Goal: Task Accomplishment & Management: Complete application form

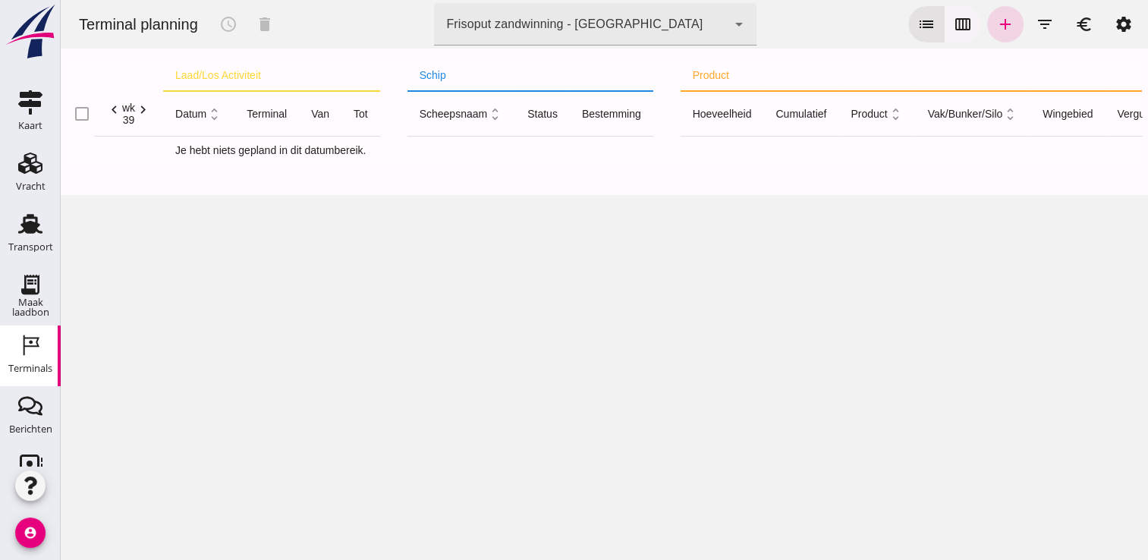
click at [956, 29] on icon "calendar_view_week" at bounding box center [963, 24] width 18 height 18
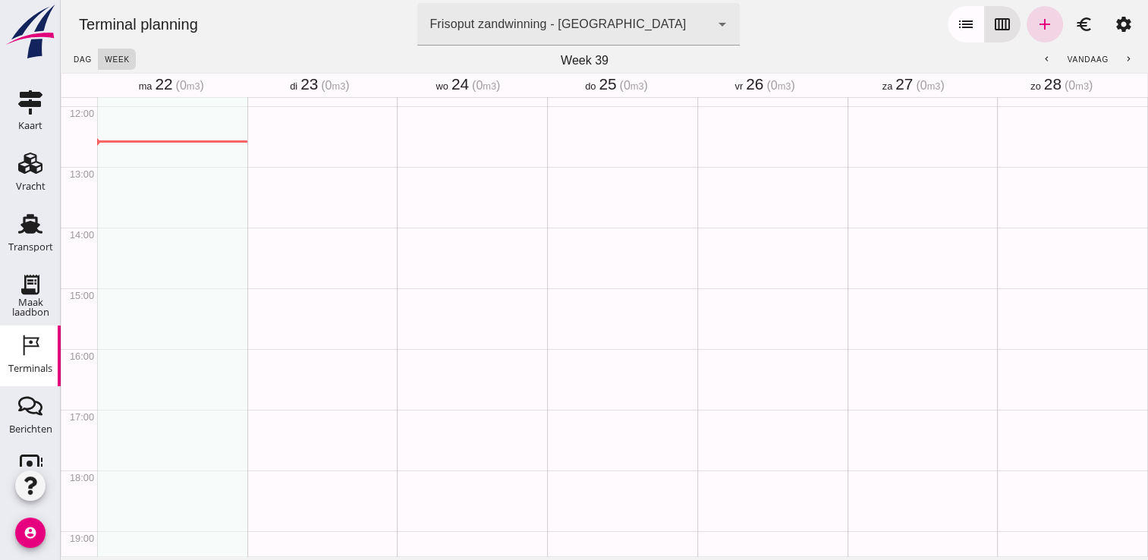
scroll to position [729, 0]
click at [1044, 58] on button "chevron_left" at bounding box center [1047, 59] width 27 height 21
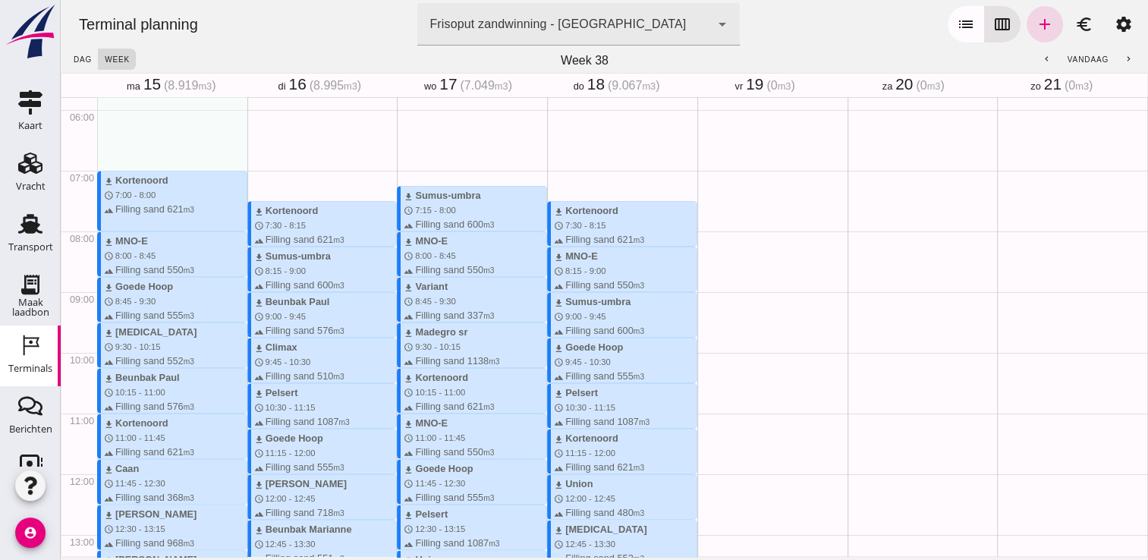
scroll to position [349, 0]
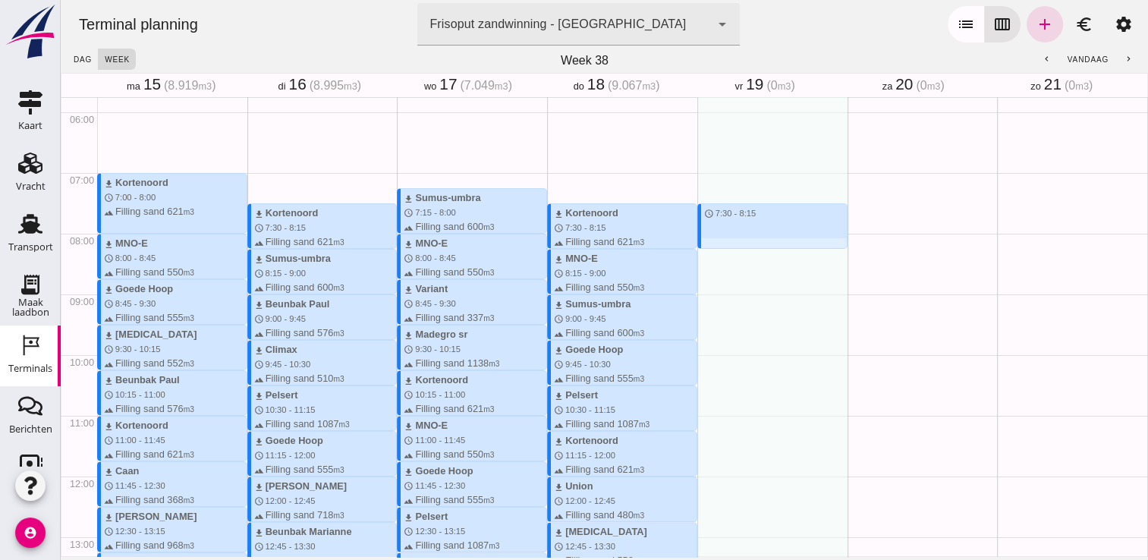
drag, startPoint x: 732, startPoint y: 202, endPoint x: 736, endPoint y: 242, distance: 40.4
click at [736, 242] on div "schedule 7:30 - 8:15" at bounding box center [773, 476] width 150 height 1457
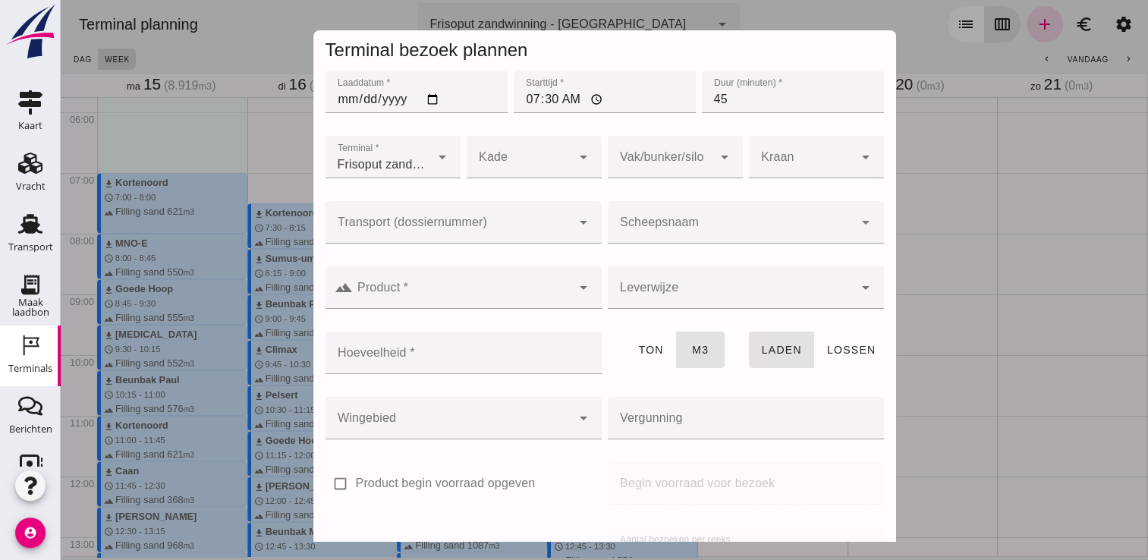
click at [729, 224] on input "Scheepsnaam" at bounding box center [731, 230] width 246 height 18
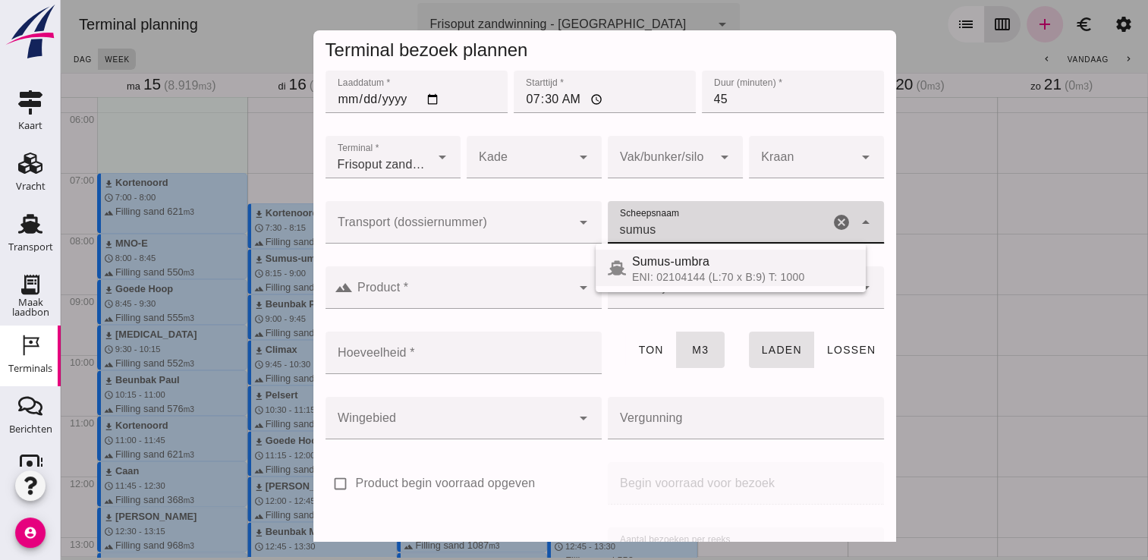
click at [684, 272] on div "ENI: 02104144 (L:70 x B:9) T: 1000" at bounding box center [743, 277] width 222 height 12
type input "Sumus-umbra"
type input "600"
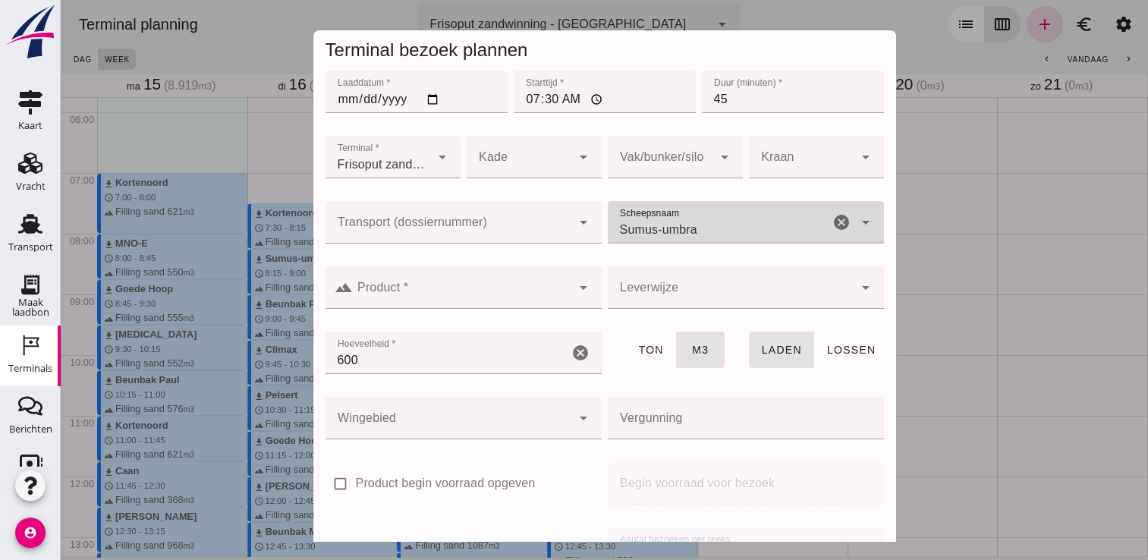
type input "Sumus-umbra"
click at [513, 291] on input "Product *" at bounding box center [462, 295] width 219 height 18
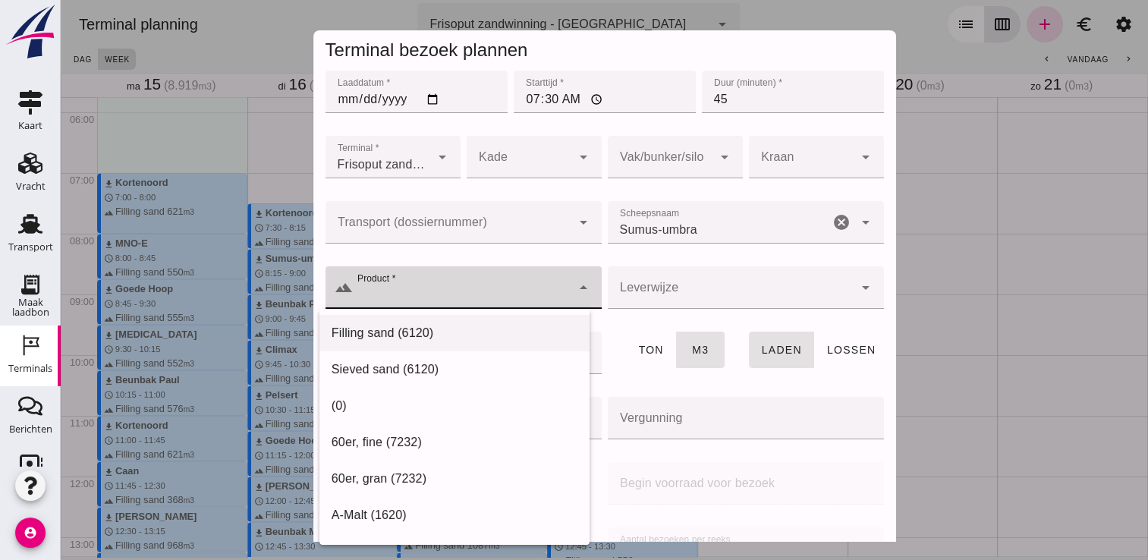
click at [432, 329] on div "Filling sand (6120)" at bounding box center [455, 333] width 246 height 18
type input "Filling sand (6120)"
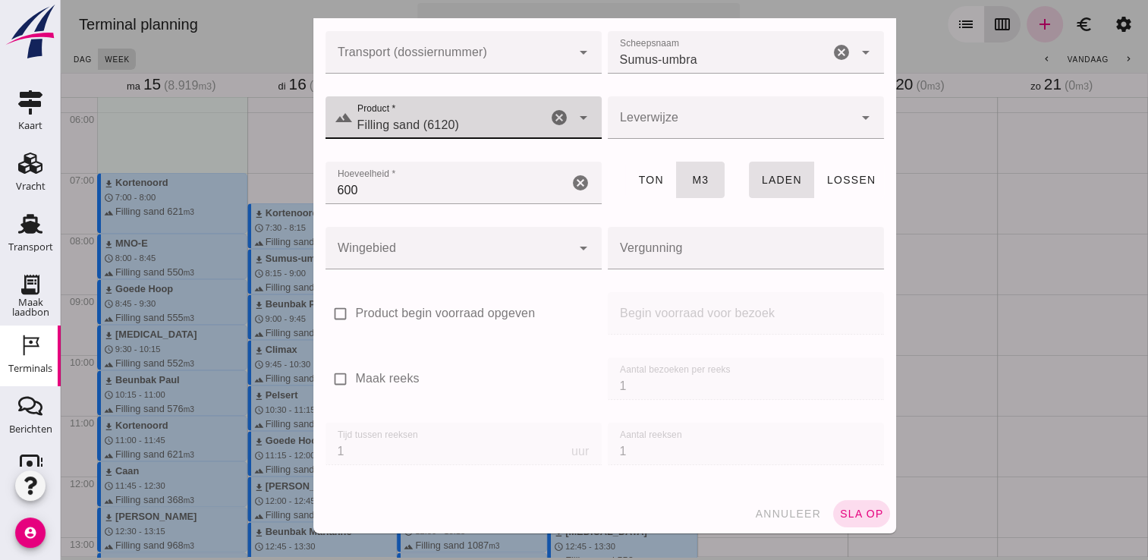
scroll to position [173, 0]
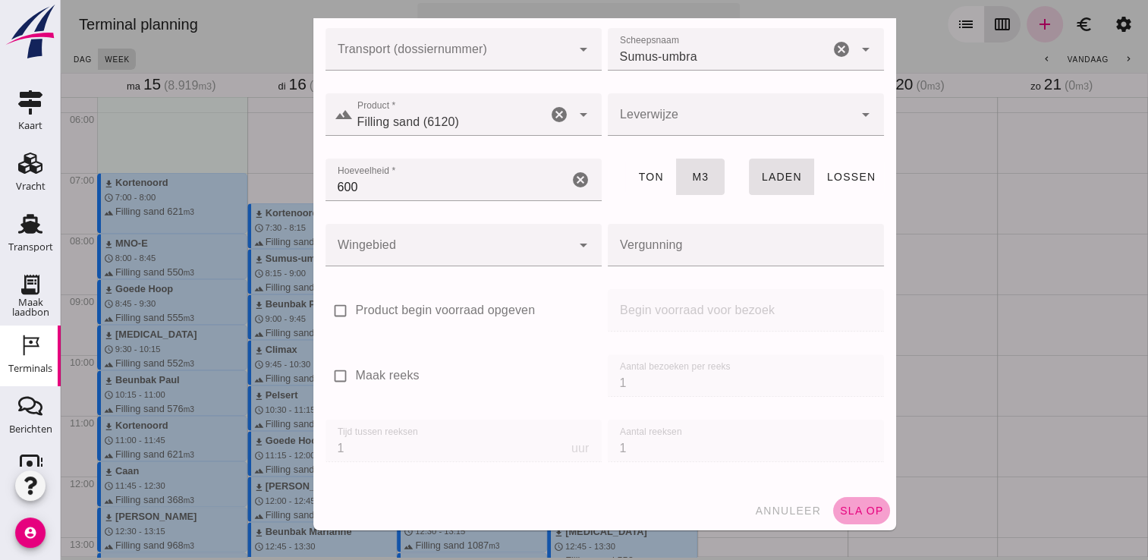
click at [840, 508] on span "sla op" at bounding box center [861, 511] width 45 height 12
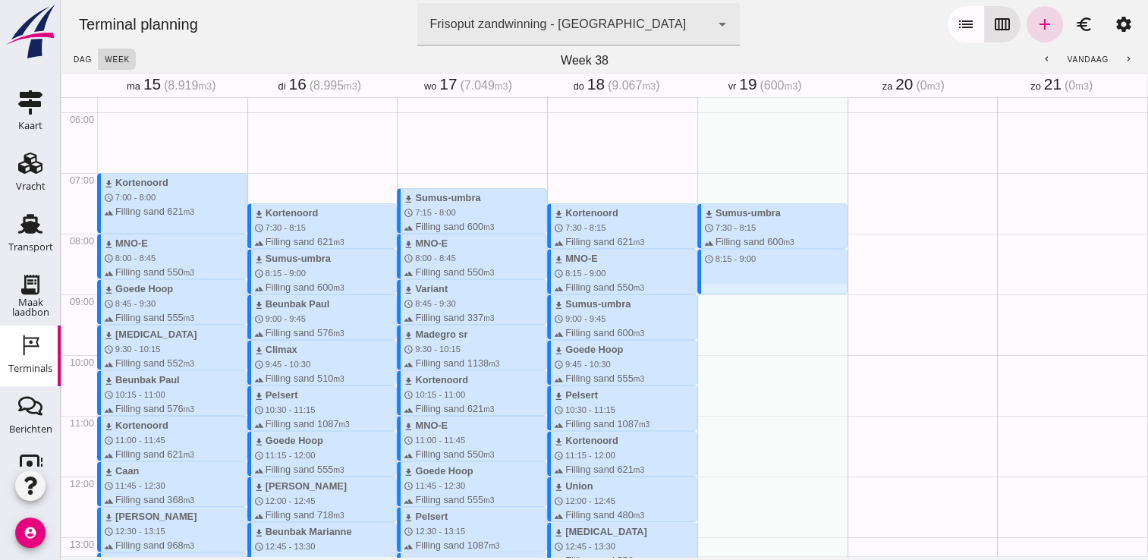
drag, startPoint x: 737, startPoint y: 252, endPoint x: 731, endPoint y: 301, distance: 49.7
click at [731, 301] on div "download Sumus-umbra schedule 7:30 - 8:15 terrain Filling sand 600 m3 schedule …" at bounding box center [773, 476] width 150 height 1457
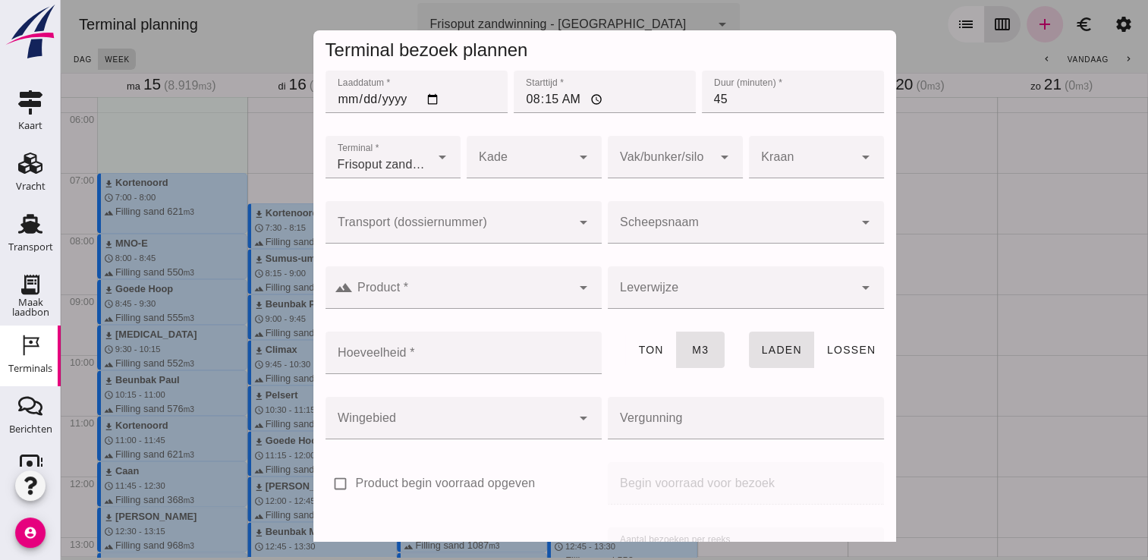
click at [765, 223] on input "Scheepsnaam" at bounding box center [731, 230] width 246 height 18
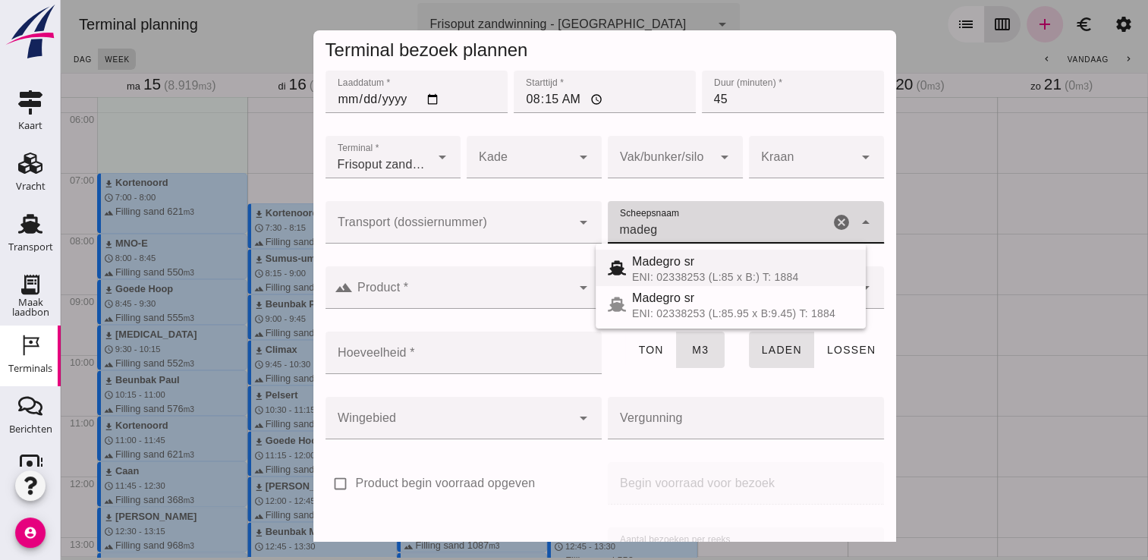
click at [647, 260] on span "Madegro sr" at bounding box center [663, 261] width 62 height 13
type input "Madegro sr"
type input "1138"
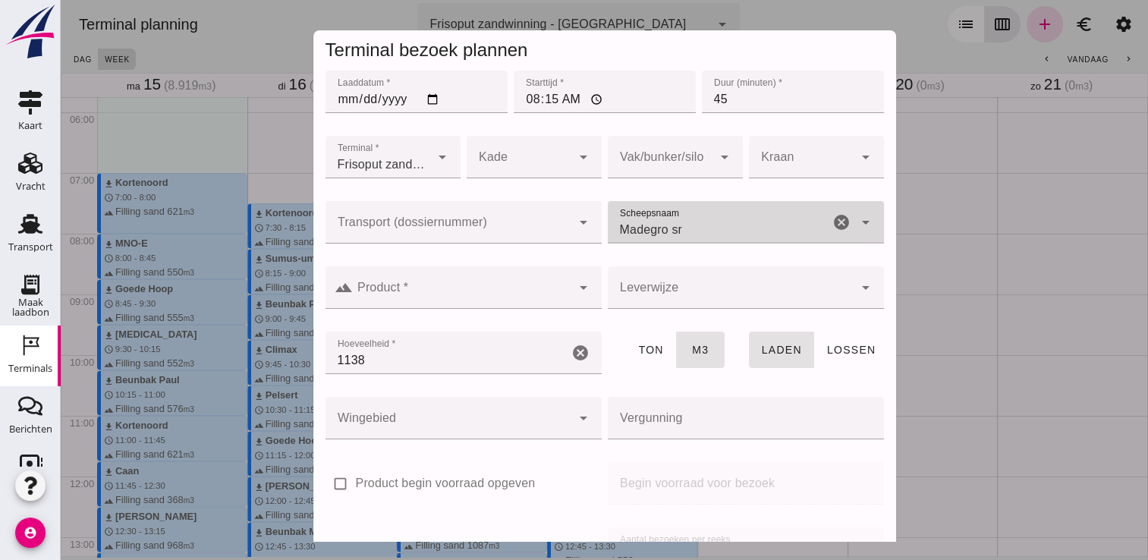
type input "Madegro sr"
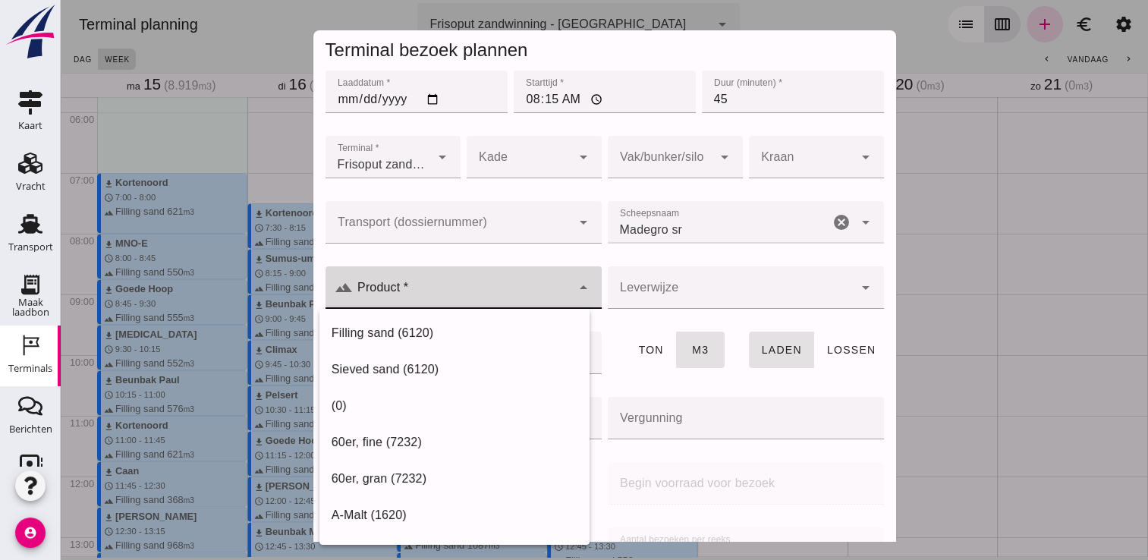
click at [496, 288] on input "Product *" at bounding box center [462, 295] width 219 height 18
click at [479, 323] on div "Filling sand (6120)" at bounding box center [455, 333] width 270 height 36
type input "Filling sand (6120)"
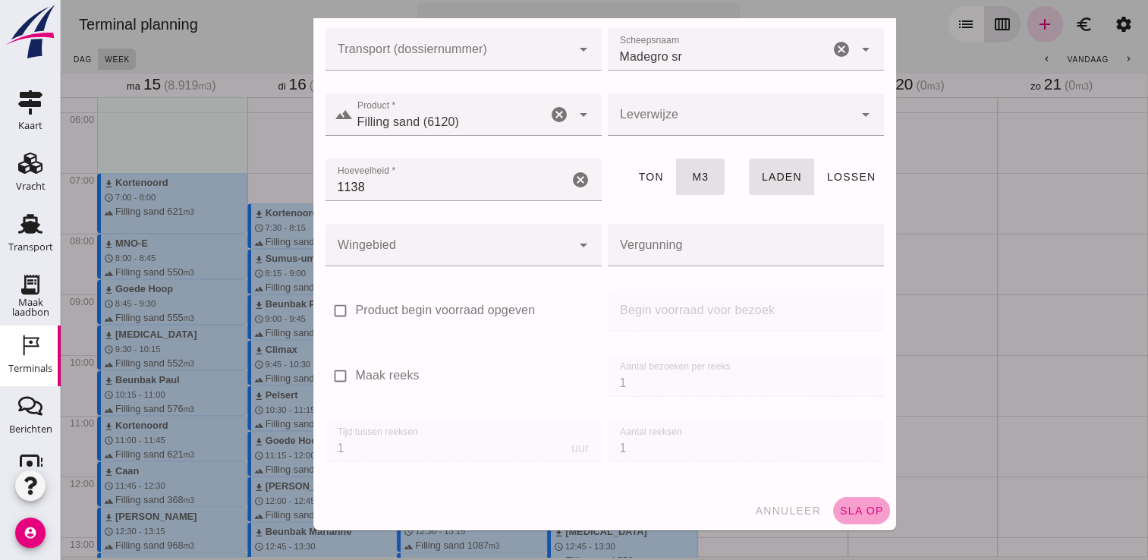
click at [858, 499] on button "sla op" at bounding box center [861, 510] width 57 height 27
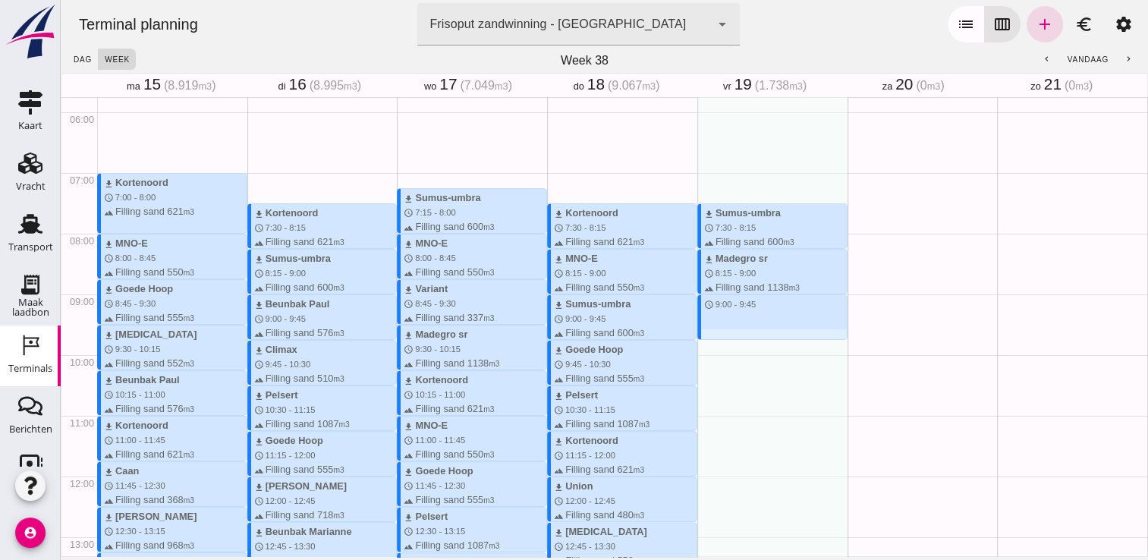
drag, startPoint x: 732, startPoint y: 298, endPoint x: 745, endPoint y: 342, distance: 45.7
click at [745, 342] on div "download Sumus-umbra schedule 7:30 - 8:15 terrain Filling sand 600 m3 download …" at bounding box center [773, 476] width 150 height 1457
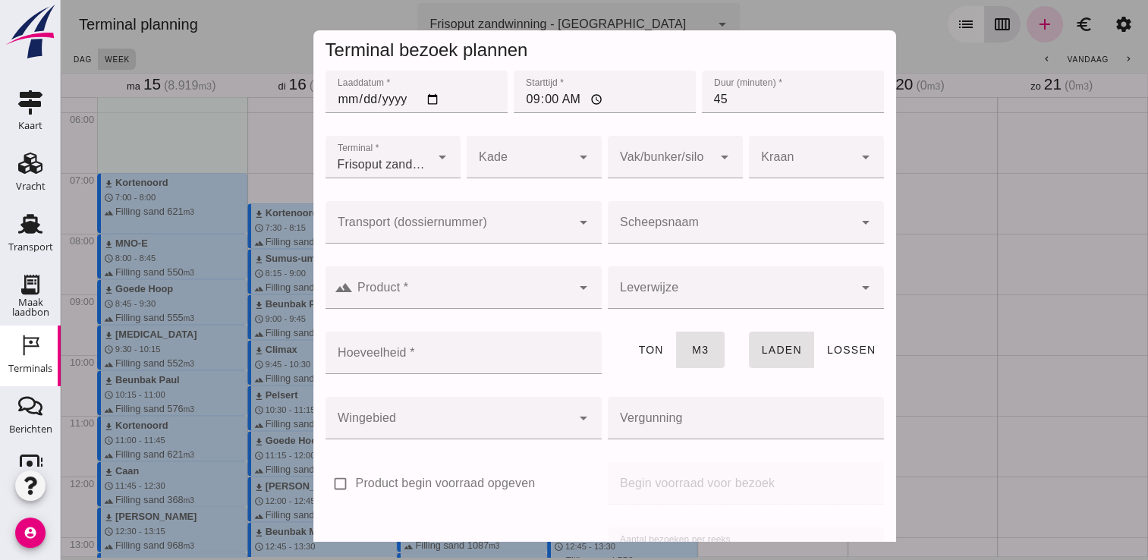
drag, startPoint x: 771, startPoint y: 214, endPoint x: 762, endPoint y: 216, distance: 9.2
click at [770, 215] on div at bounding box center [731, 222] width 246 height 43
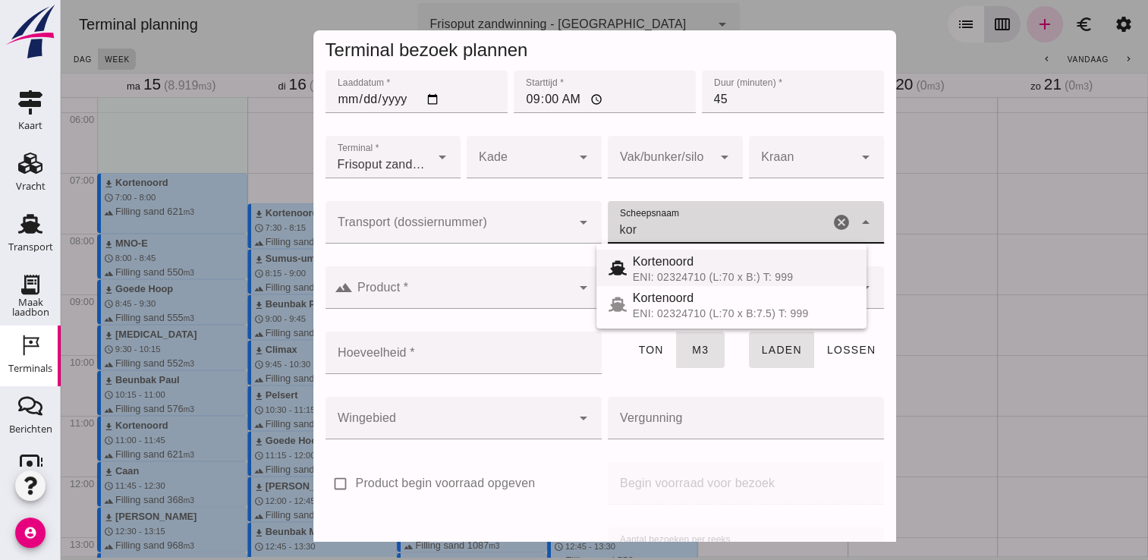
click at [707, 258] on div "Kortenoord" at bounding box center [744, 262] width 222 height 18
type input "Kortenoord"
type input "621"
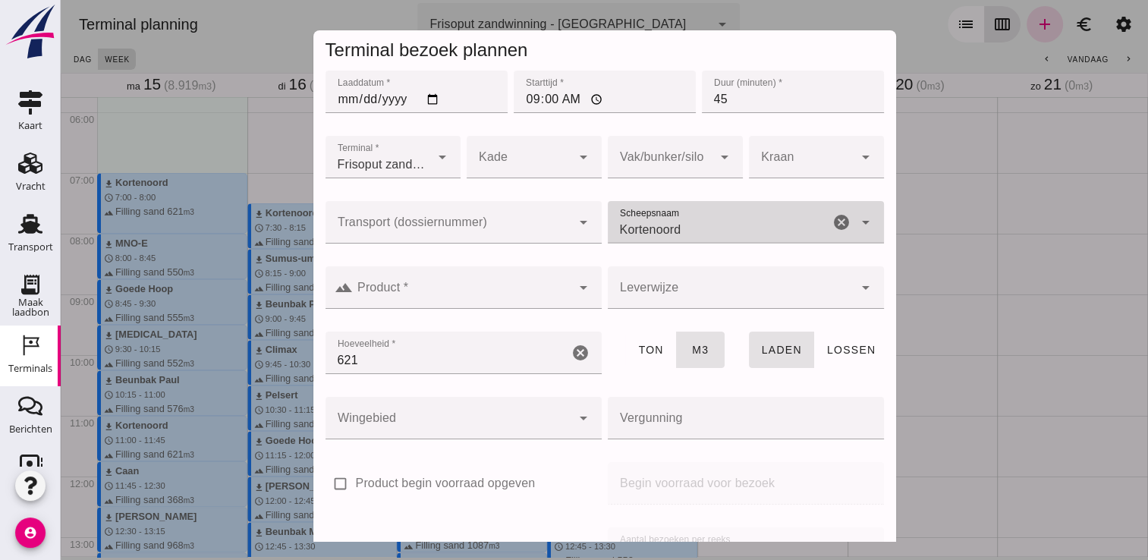
type input "Kortenoord"
click at [468, 282] on div at bounding box center [462, 287] width 219 height 43
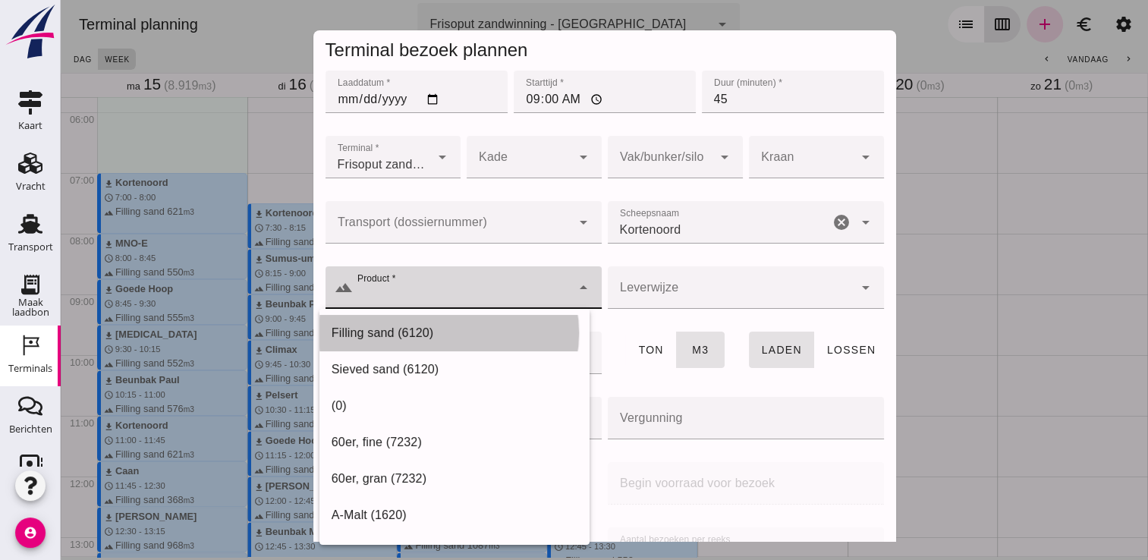
drag, startPoint x: 437, startPoint y: 325, endPoint x: 455, endPoint y: 312, distance: 22.3
click at [437, 326] on div "Filling sand (6120)" at bounding box center [455, 333] width 246 height 18
type input "Filling sand (6120)"
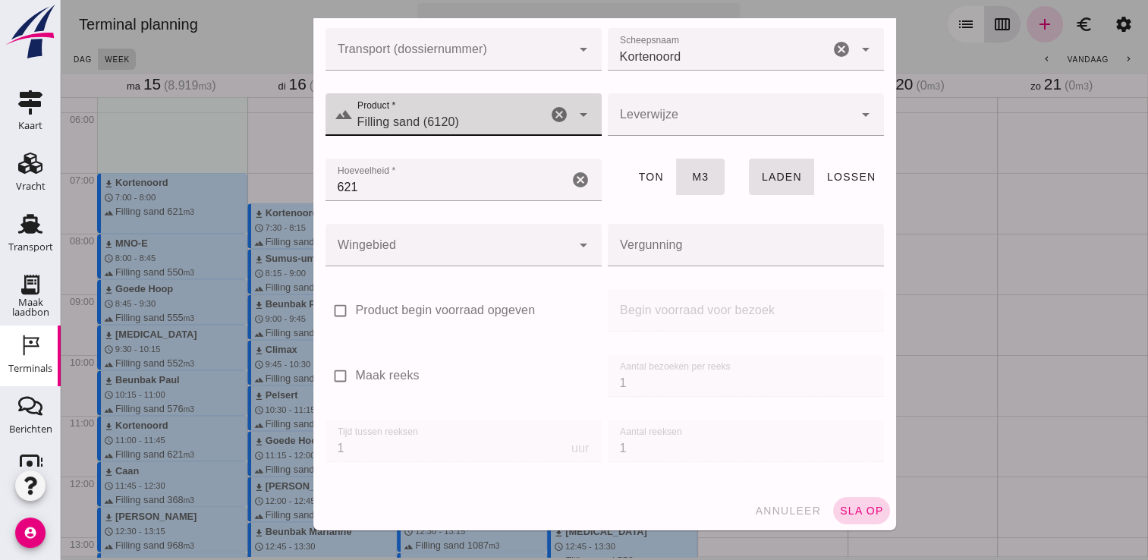
click at [865, 518] on button "sla op" at bounding box center [861, 510] width 57 height 27
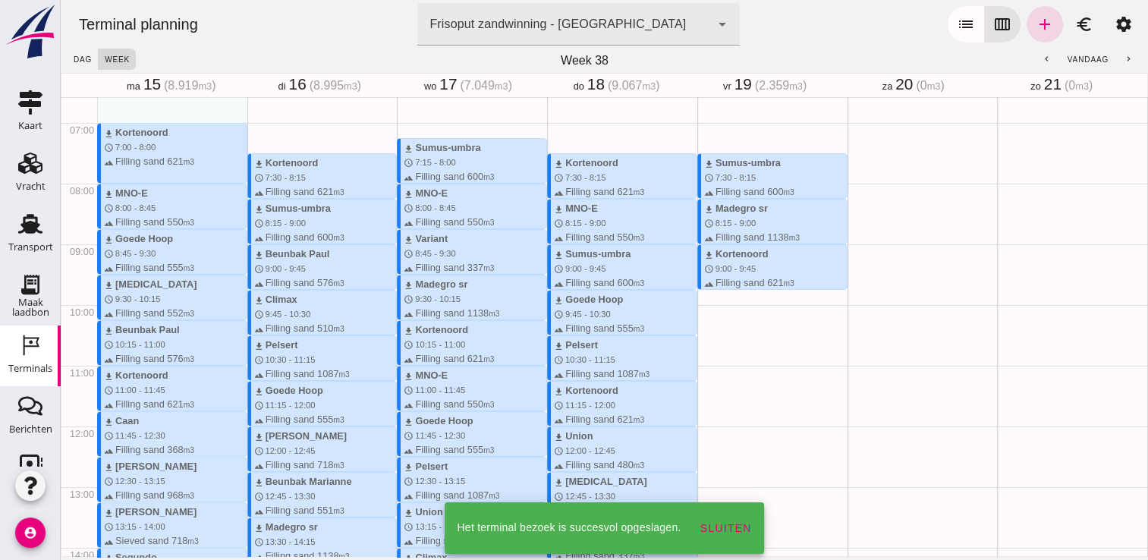
scroll to position [425, 0]
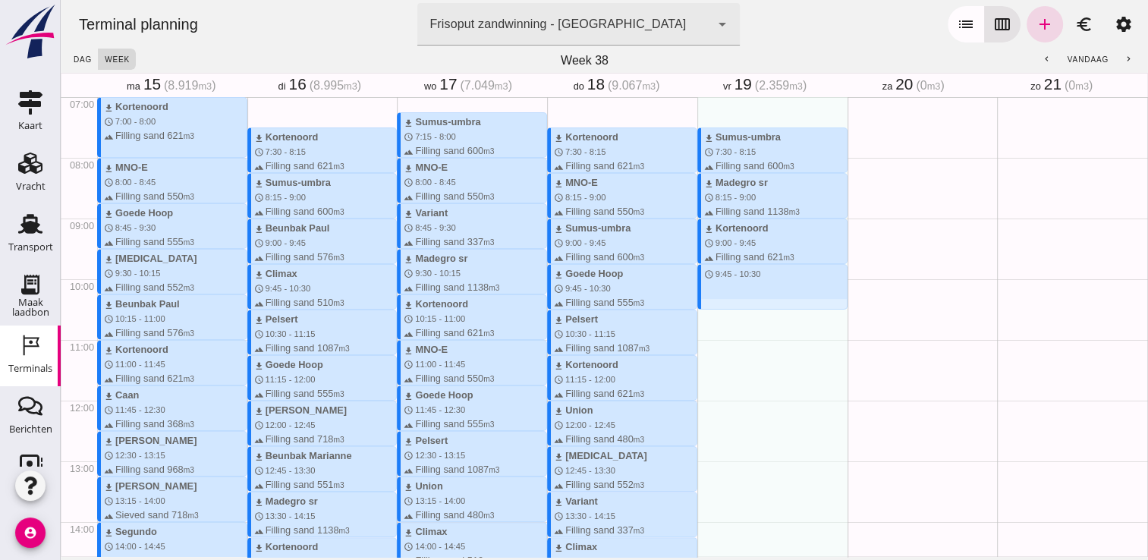
drag, startPoint x: 734, startPoint y: 266, endPoint x: 738, endPoint y: 307, distance: 41.2
click at [738, 307] on div "download Sumus-umbra schedule 7:30 - 8:15 terrain Filling sand 600 m3 download …" at bounding box center [773, 400] width 150 height 1457
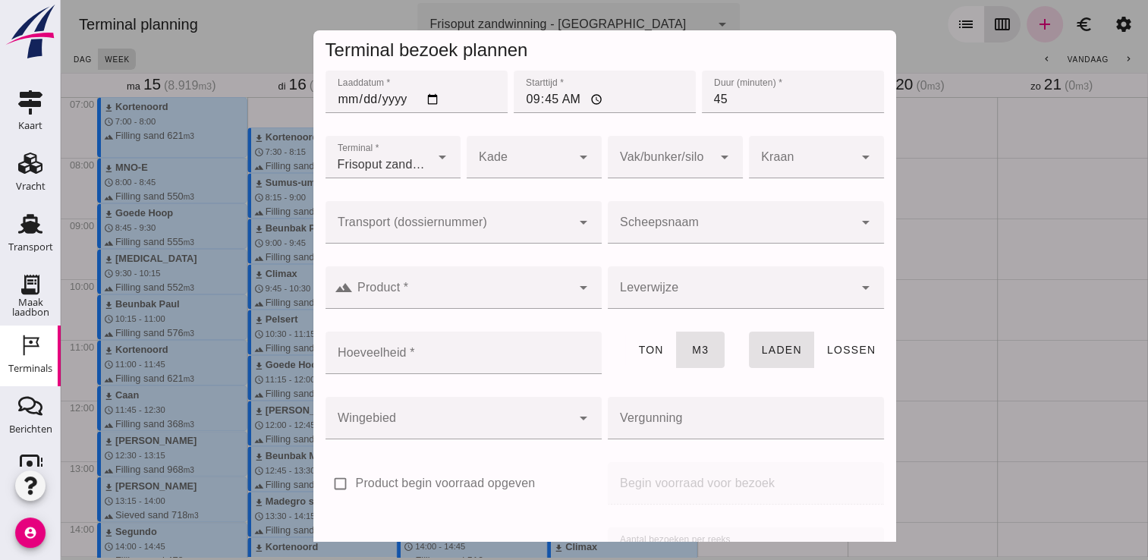
click at [772, 211] on div at bounding box center [731, 222] width 246 height 43
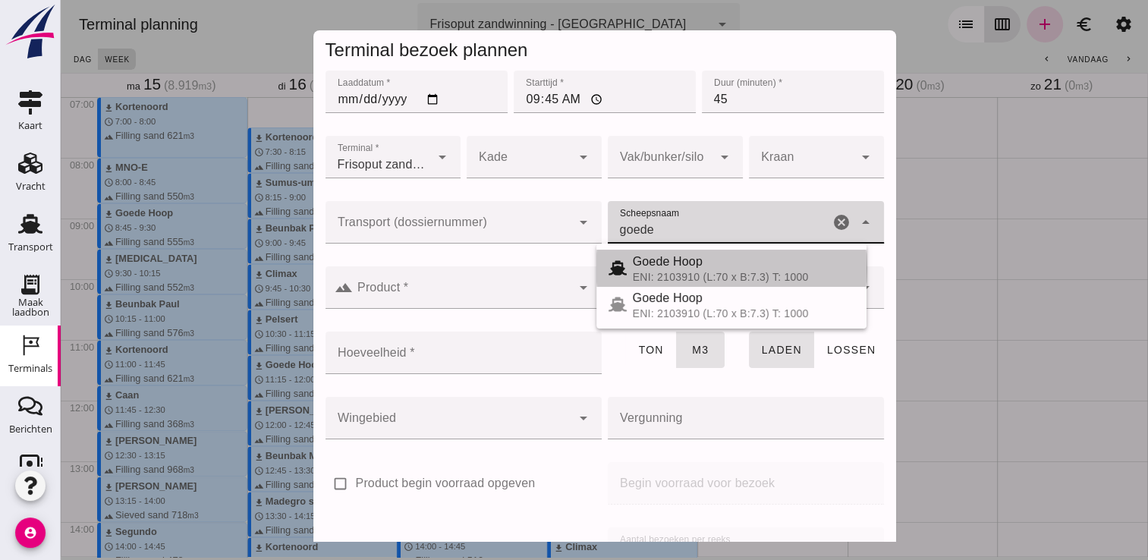
drag, startPoint x: 644, startPoint y: 267, endPoint x: 566, endPoint y: 282, distance: 78.8
click at [644, 267] on span "Goede Hoop" at bounding box center [668, 261] width 70 height 13
type input "Goede Hoop"
type input "555"
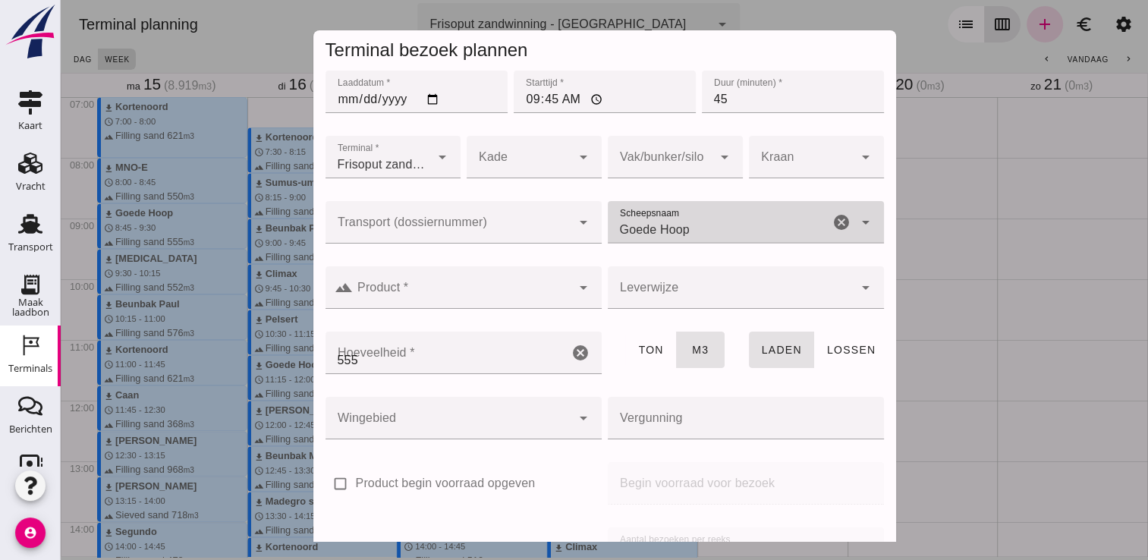
type input "Goede Hoop"
click at [521, 287] on input "Product *" at bounding box center [462, 295] width 219 height 18
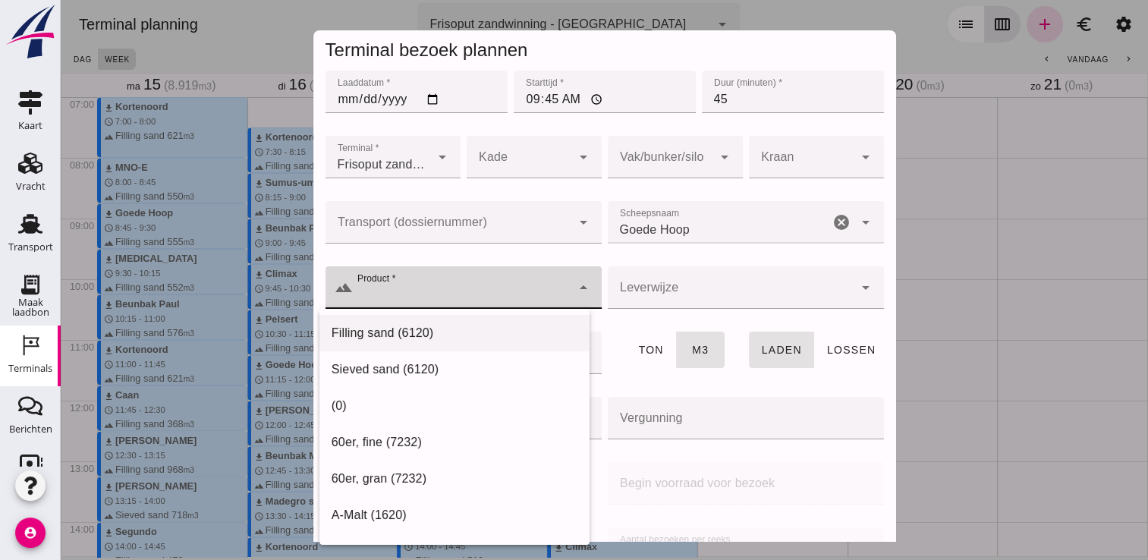
click at [464, 345] on div "Filling sand (6120)" at bounding box center [455, 333] width 270 height 36
type input "Filling sand (6120)"
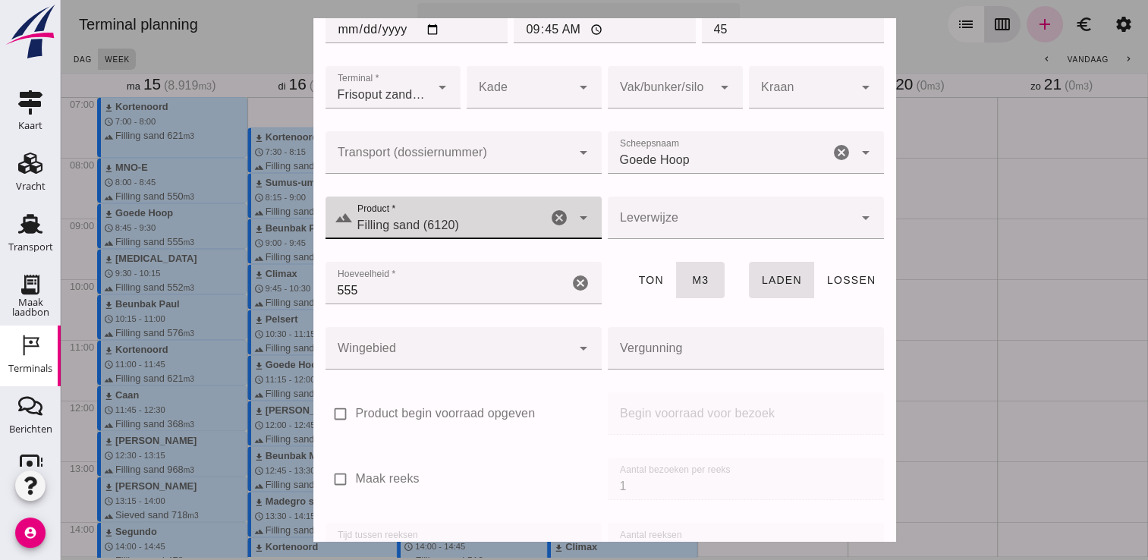
scroll to position [173, 0]
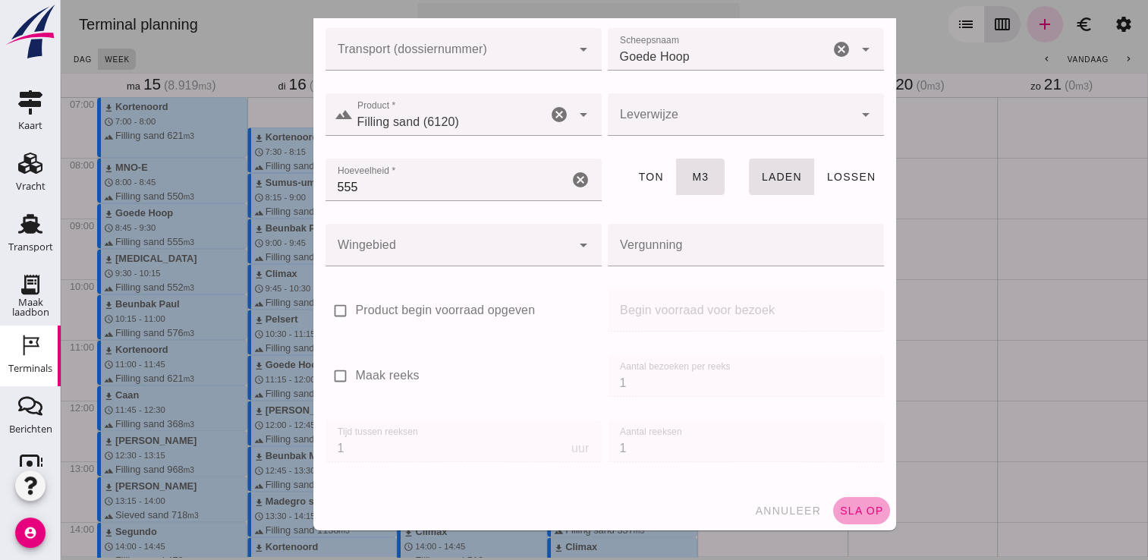
click at [858, 510] on span "sla op" at bounding box center [861, 511] width 45 height 12
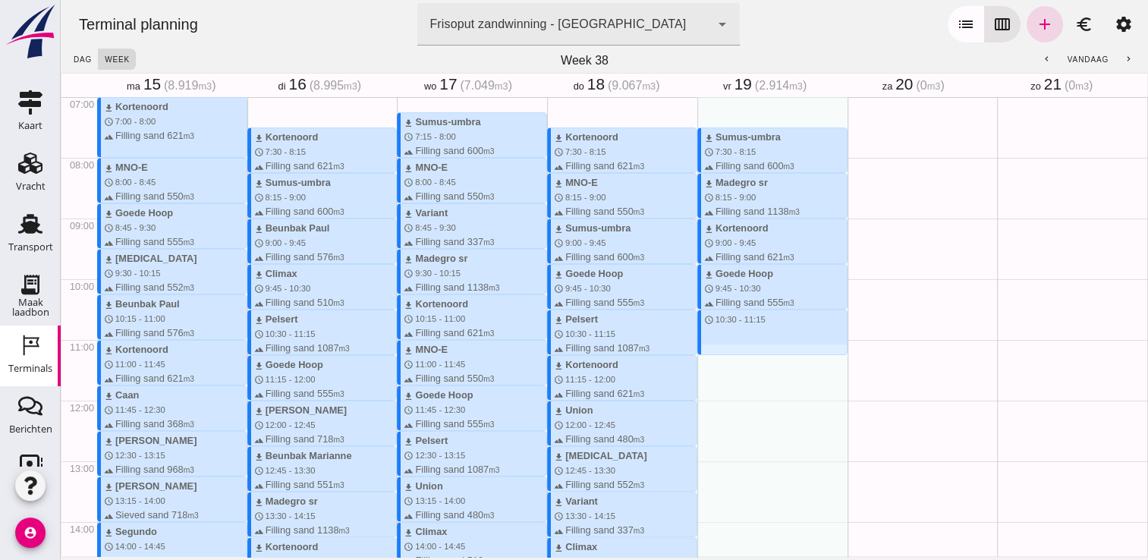
drag, startPoint x: 817, startPoint y: 313, endPoint x: 820, endPoint y: 351, distance: 38.1
click at [820, 351] on div "download Sumus-umbra schedule 7:30 - 8:15 terrain Filling sand 600 m3 download …" at bounding box center [773, 400] width 150 height 1457
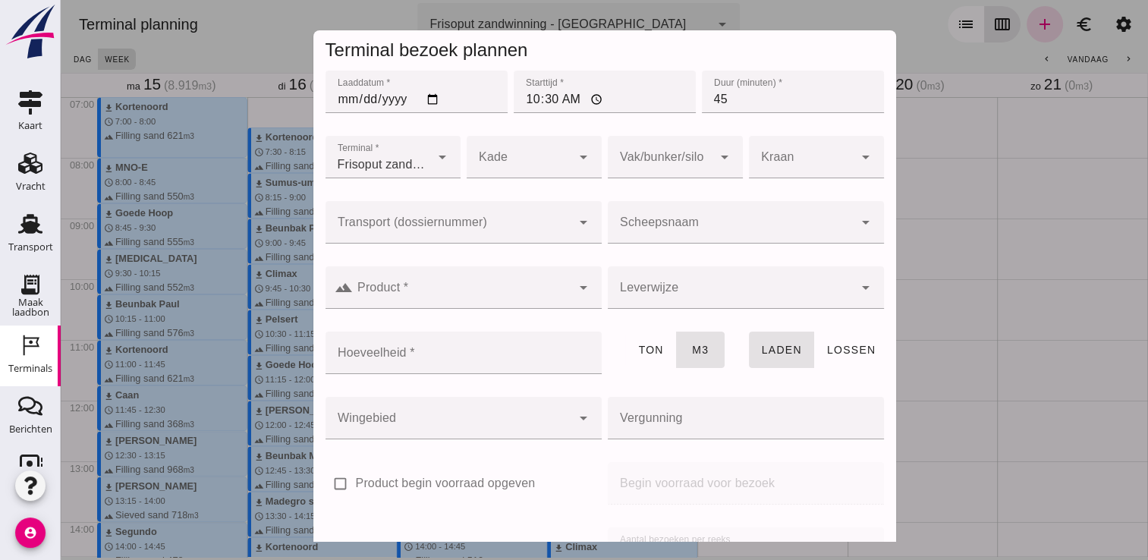
click at [772, 222] on input "Scheepsnaam" at bounding box center [731, 230] width 246 height 18
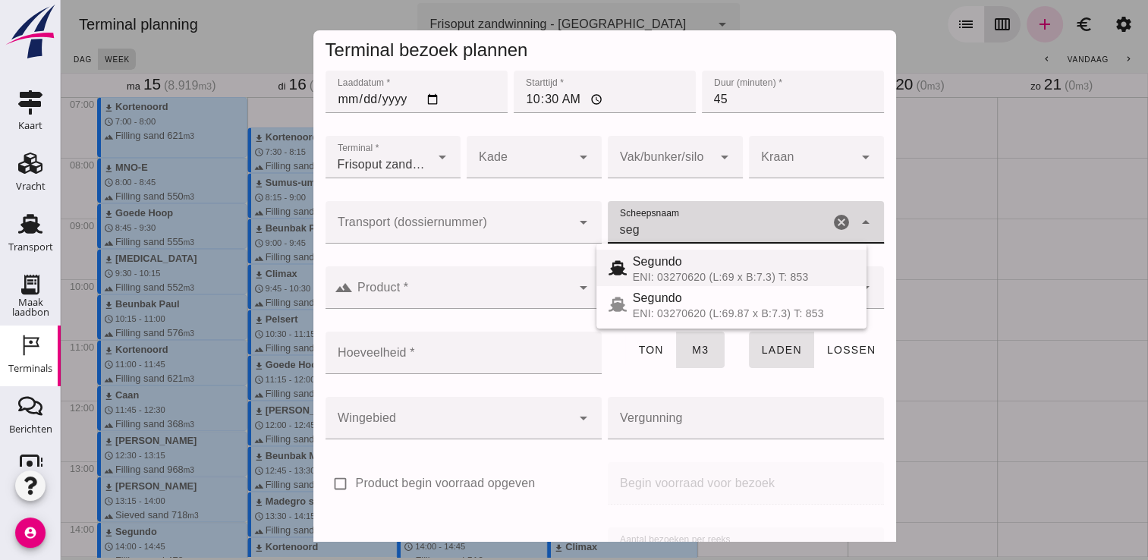
click at [710, 263] on div "Segundo" at bounding box center [744, 262] width 222 height 18
type input "Segundo"
type input "478"
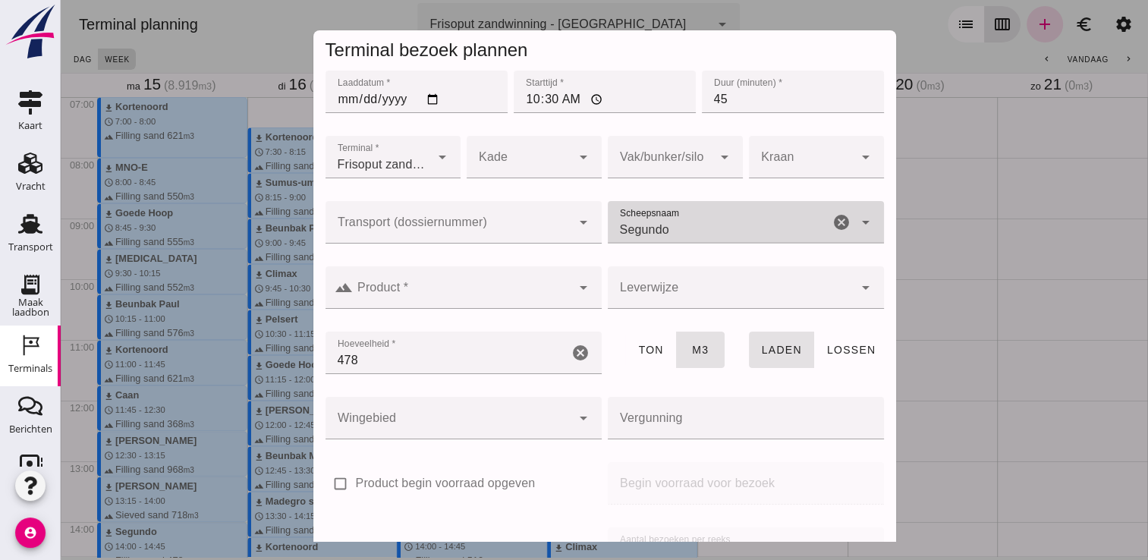
type input "Segundo"
click at [465, 276] on div at bounding box center [462, 287] width 219 height 43
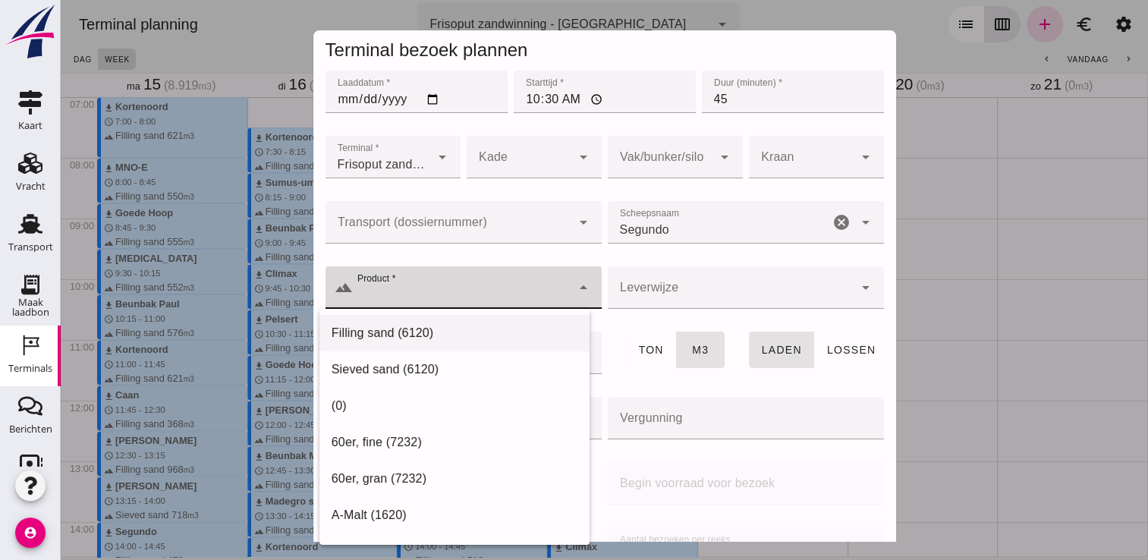
click at [367, 320] on div "Filling sand (6120)" at bounding box center [455, 333] width 270 height 36
type input "Filling sand (6120)"
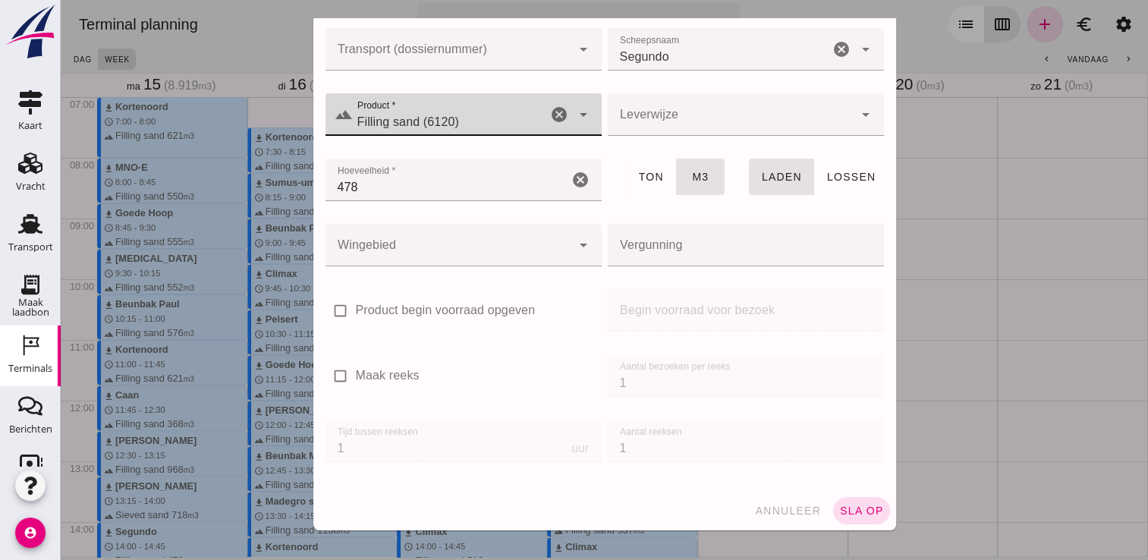
click at [858, 502] on button "sla op" at bounding box center [861, 510] width 57 height 27
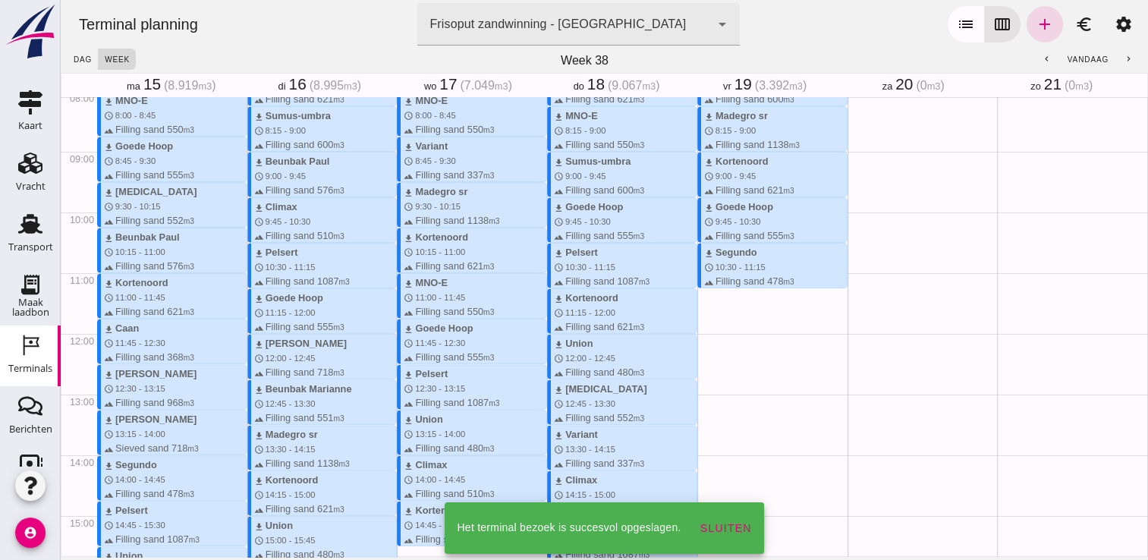
scroll to position [577, 0]
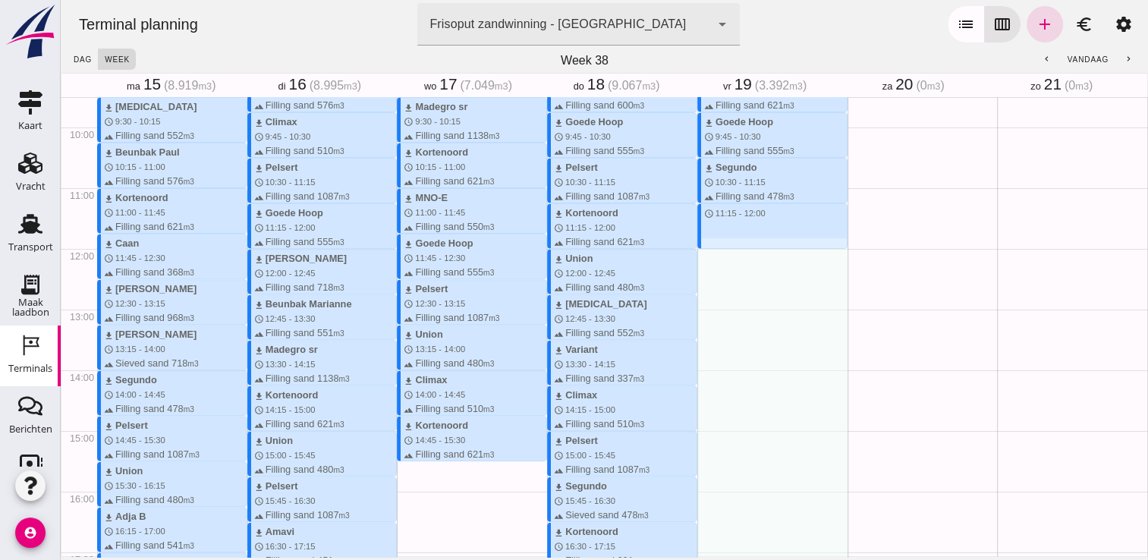
drag, startPoint x: 735, startPoint y: 205, endPoint x: 736, endPoint y: 254, distance: 48.6
click at [736, 254] on div "download Sumus-umbra schedule 7:30 - 8:15 terrain Filling sand 600 m3 download …" at bounding box center [773, 248] width 150 height 1457
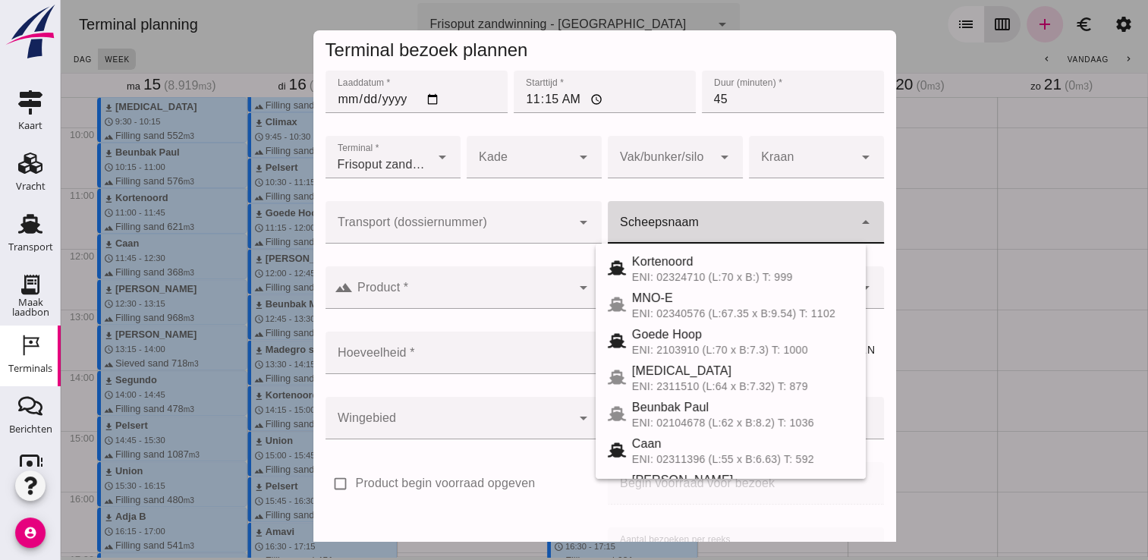
click at [723, 213] on div at bounding box center [731, 222] width 246 height 43
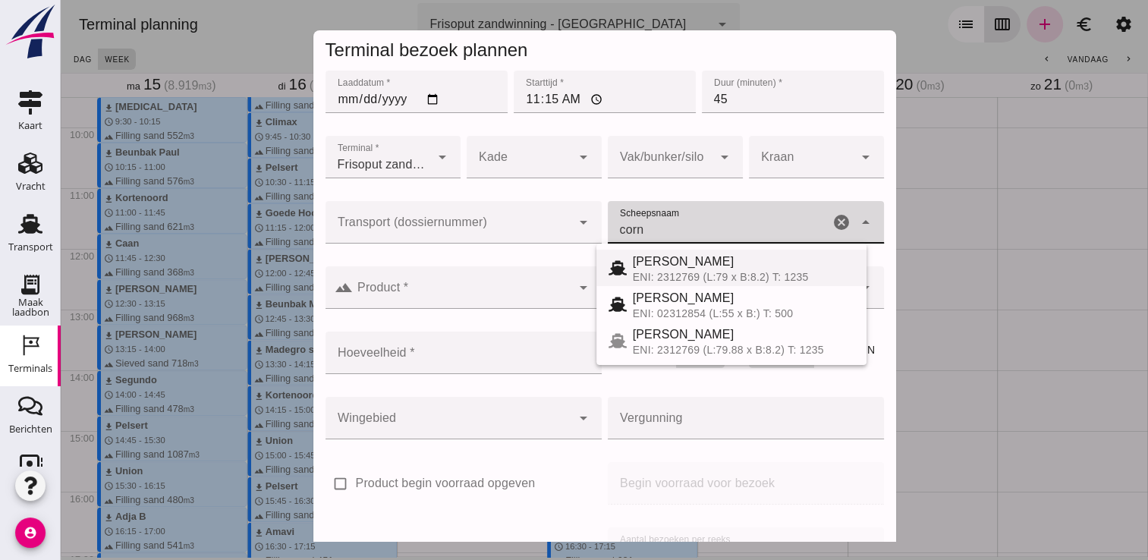
click at [692, 254] on div "[PERSON_NAME]" at bounding box center [744, 262] width 222 height 18
type input "[PERSON_NAME]"
type input "718"
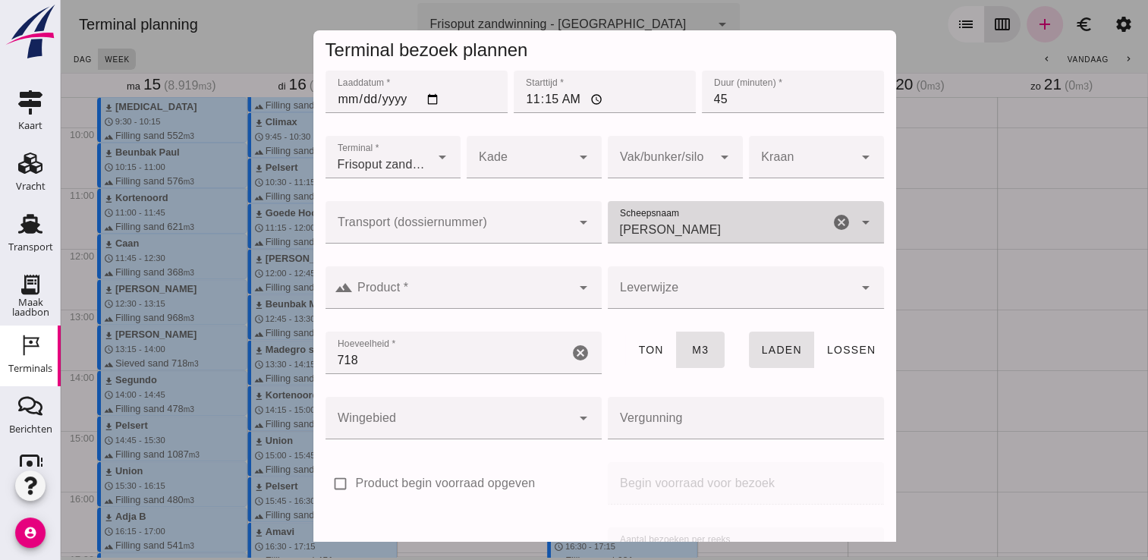
type input "[PERSON_NAME]"
click at [555, 304] on input "Product *" at bounding box center [462, 295] width 219 height 18
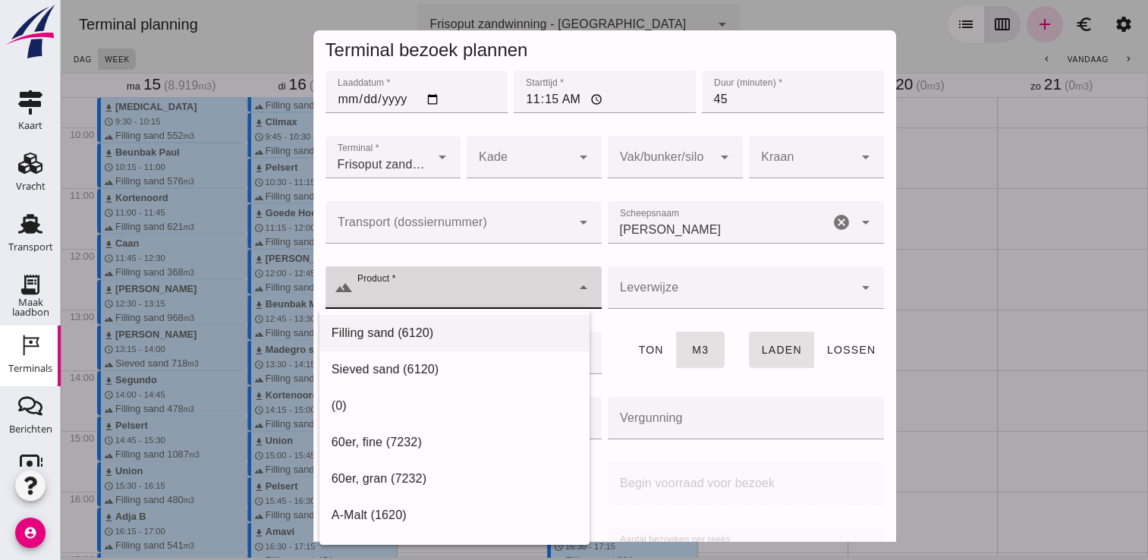
click at [501, 326] on div "Filling sand (6120)" at bounding box center [455, 333] width 246 height 18
type input "Filling sand (6120)"
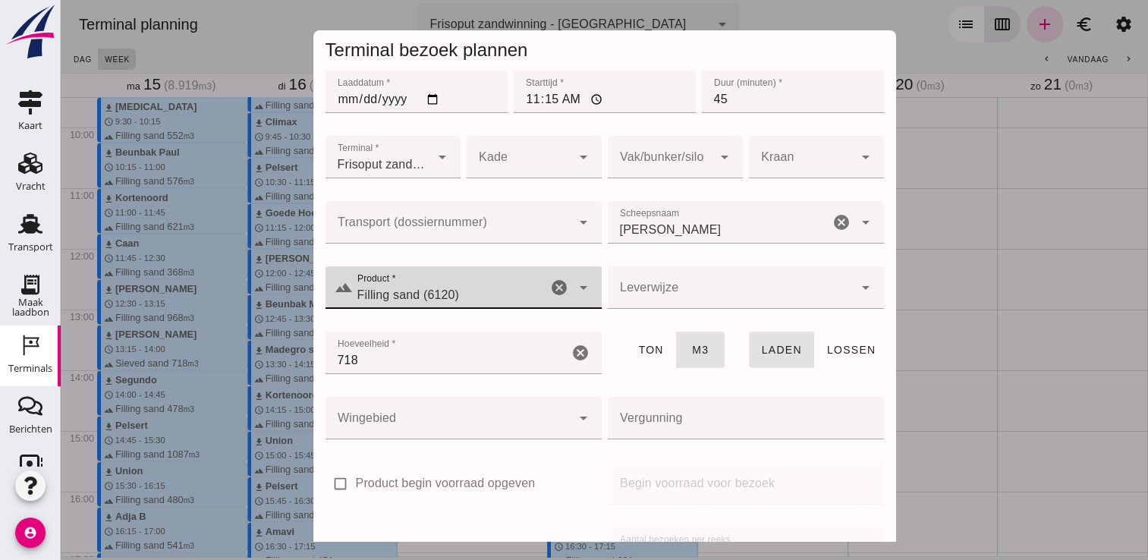
scroll to position [173, 0]
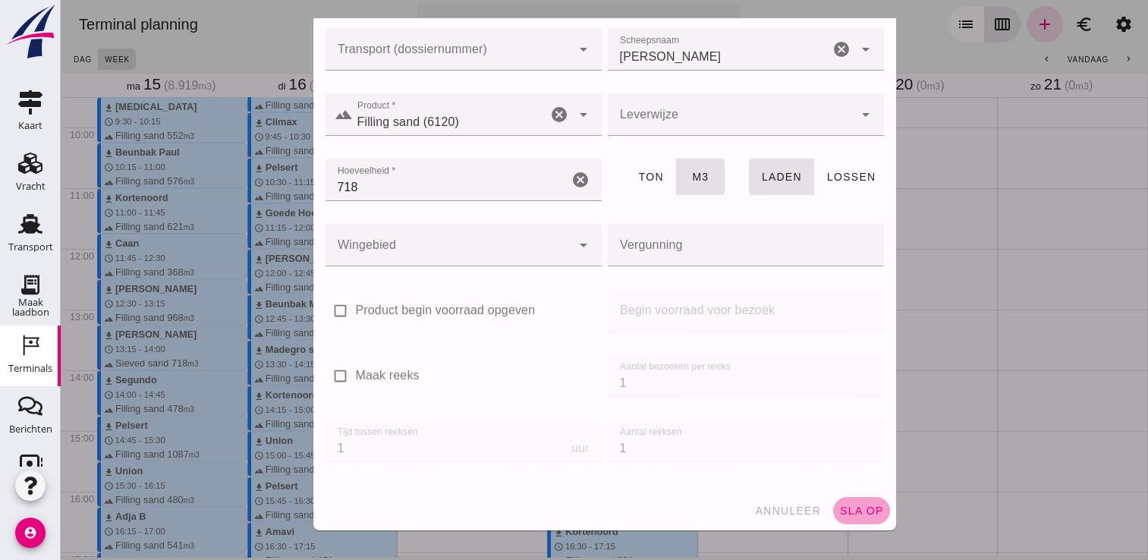
click at [839, 515] on span "sla op" at bounding box center [861, 511] width 45 height 12
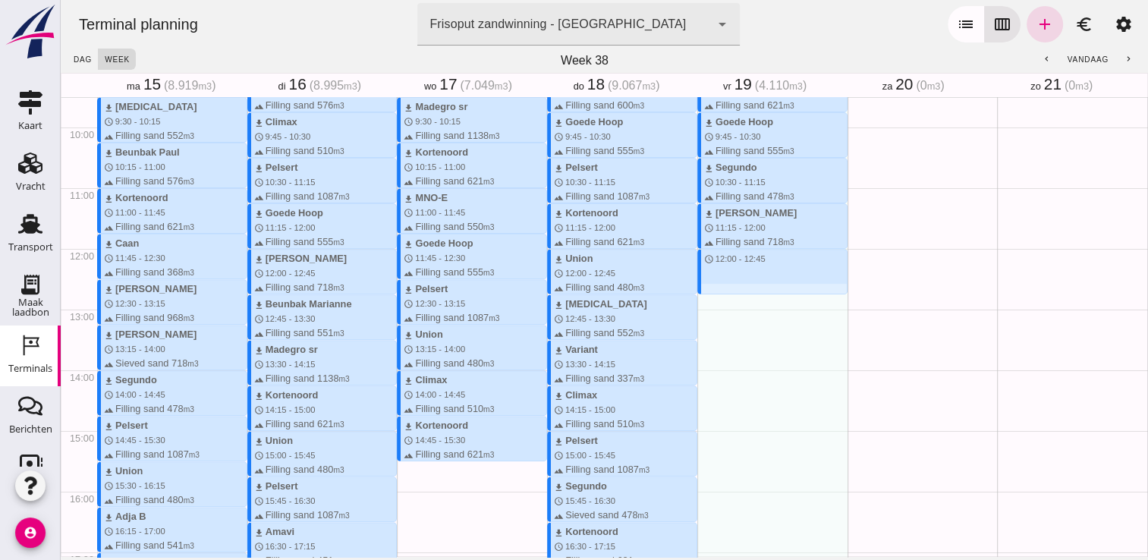
drag, startPoint x: 757, startPoint y: 263, endPoint x: 760, endPoint y: 303, distance: 40.3
click at [760, 303] on div "download Sumus-umbra schedule 7:30 - 8:15 terrain Filling sand 600 m3 download …" at bounding box center [773, 248] width 150 height 1457
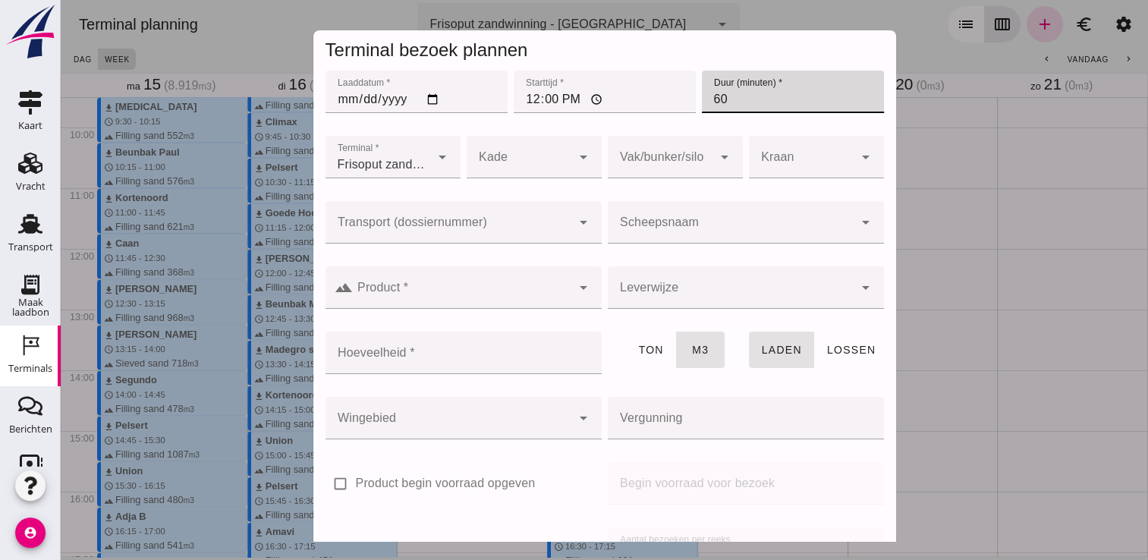
click at [702, 107] on input "60" at bounding box center [793, 92] width 182 height 43
type input "45"
click at [683, 216] on div at bounding box center [731, 222] width 246 height 43
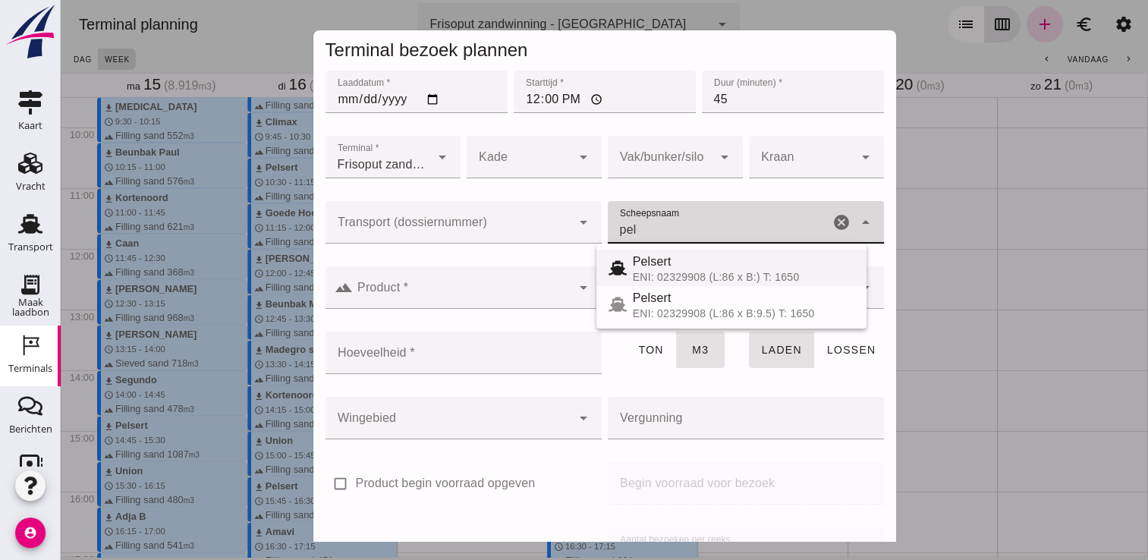
click at [653, 261] on span "Pelsert" at bounding box center [652, 261] width 39 height 13
type input "Pelsert"
type input "1087"
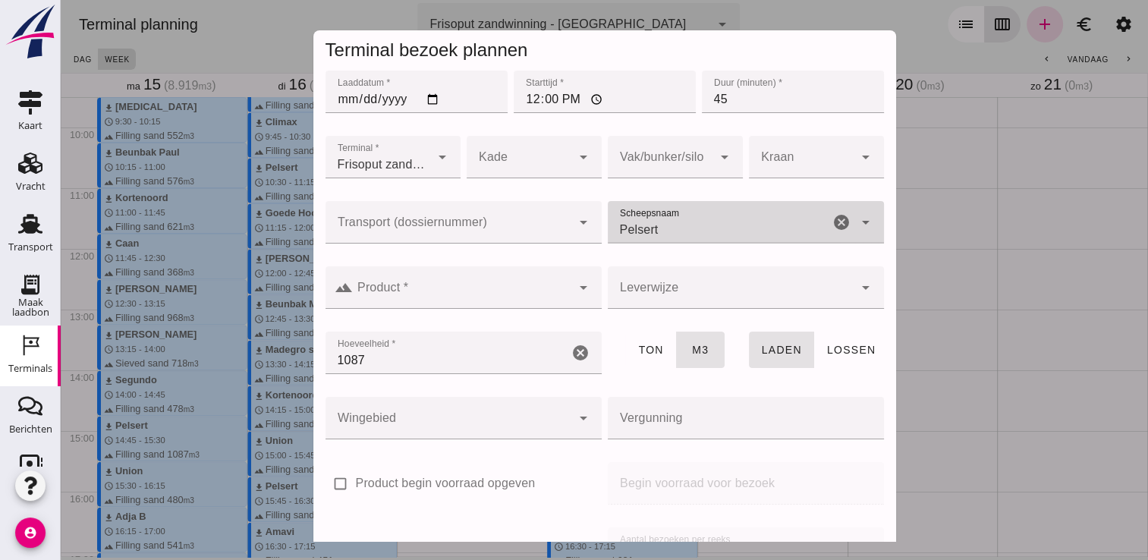
type input "Pelsert"
click at [537, 269] on div at bounding box center [462, 287] width 219 height 43
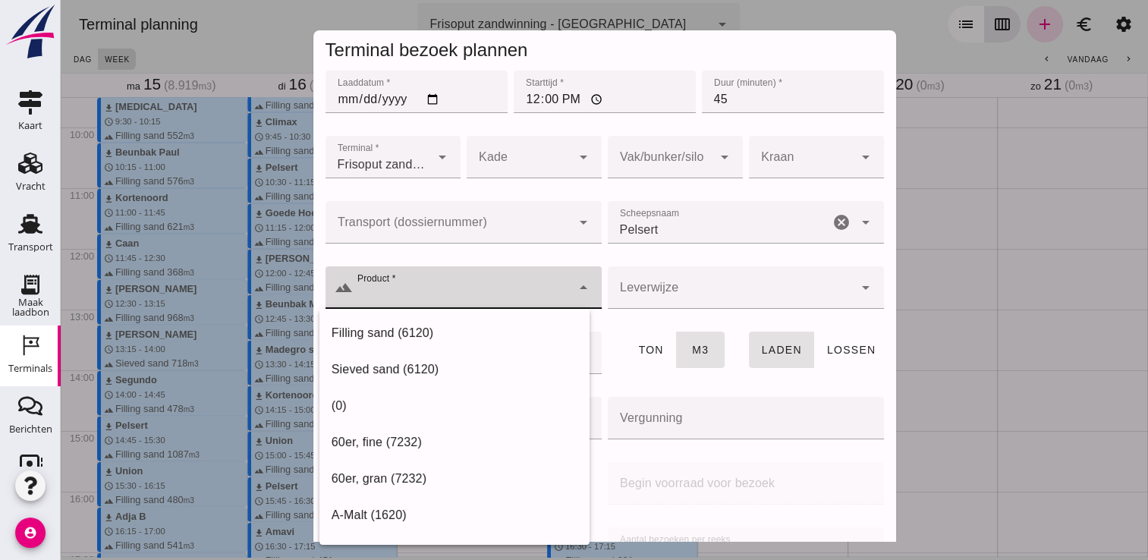
click at [466, 313] on div "Filling sand (6120) Sieved sand (6120) (0) 60er, fine (7232) 60er, gran (7232) …" at bounding box center [455, 426] width 270 height 235
click at [465, 324] on div "Filling sand (6120)" at bounding box center [455, 333] width 246 height 18
type input "Filling sand (6120)"
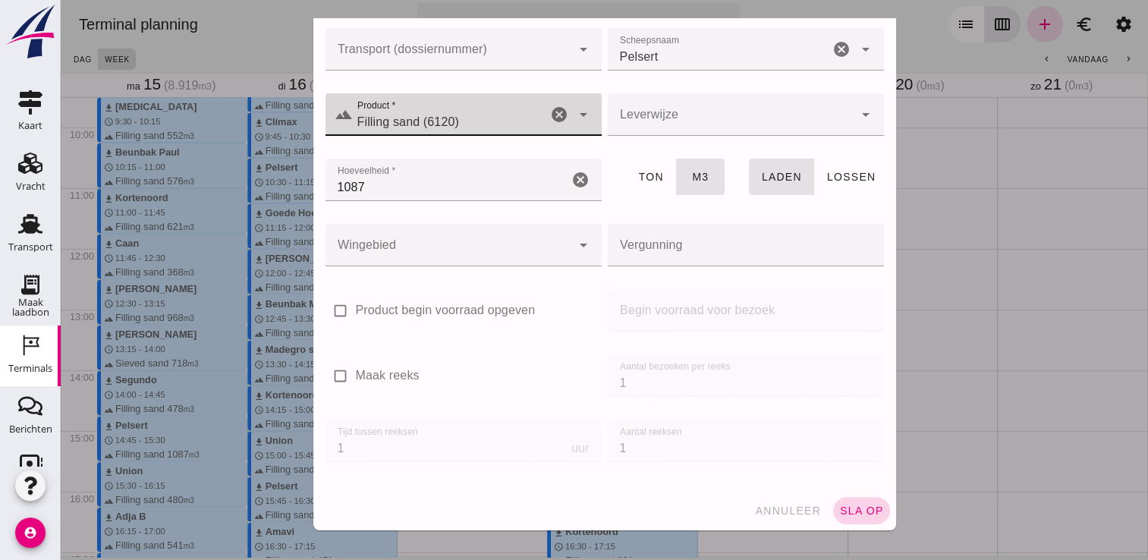
click at [839, 505] on span "sla op" at bounding box center [861, 511] width 45 height 12
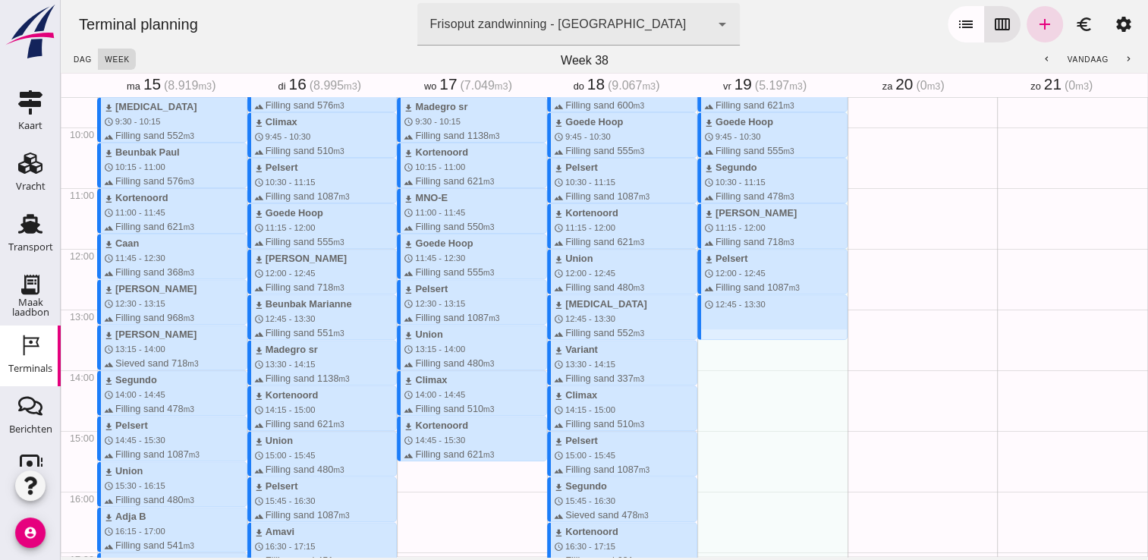
drag, startPoint x: 750, startPoint y: 299, endPoint x: 753, endPoint y: 336, distance: 37.3
click at [753, 336] on div "download Sumus-umbra schedule 7:30 - 8:15 terrain Filling sand 600 m3 download …" at bounding box center [773, 248] width 150 height 1457
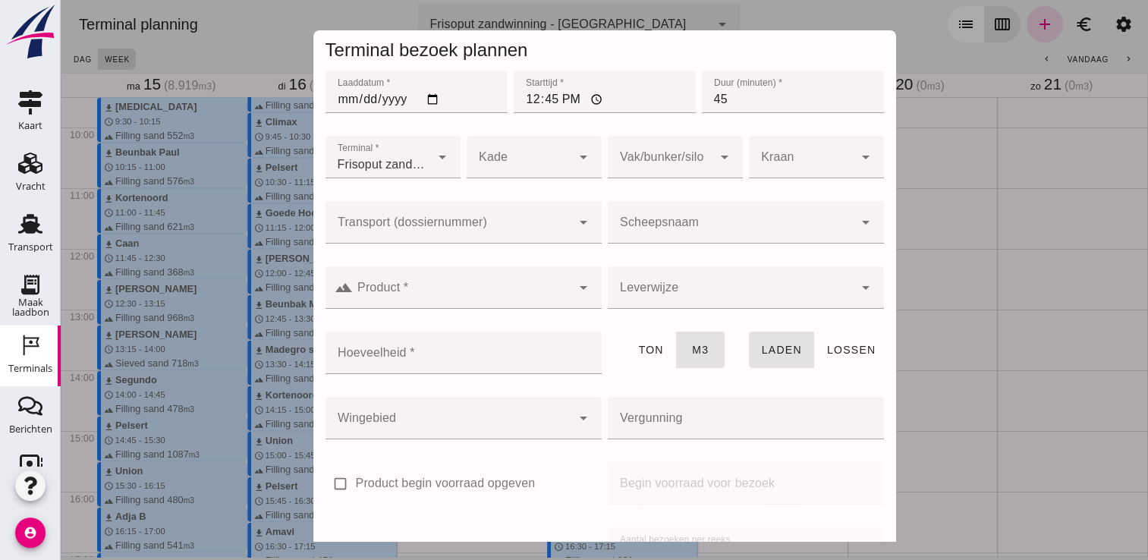
click at [755, 205] on div at bounding box center [731, 222] width 246 height 43
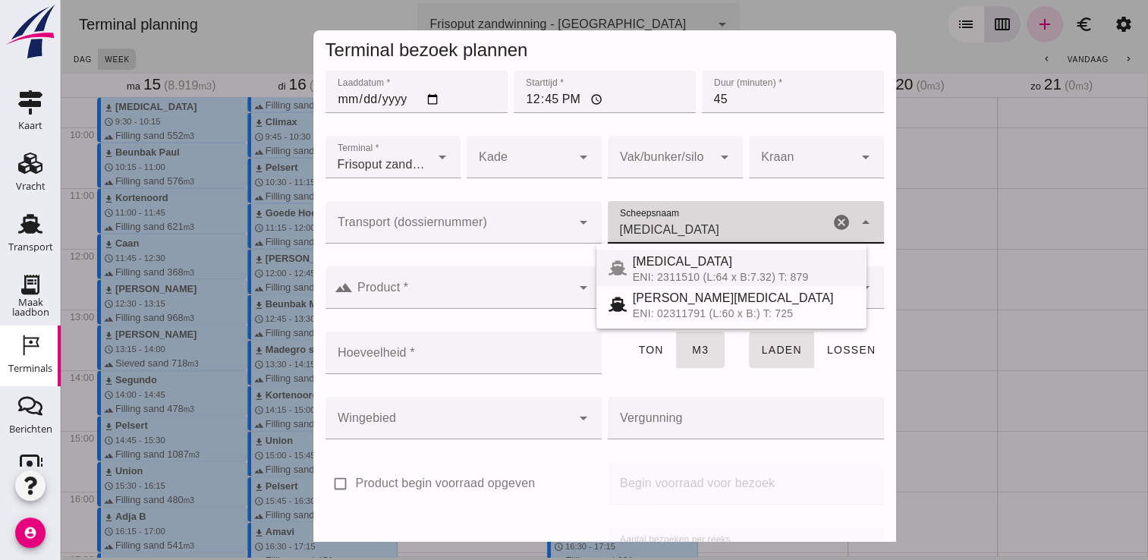
click at [633, 271] on div "ENI: 2311510 (L:64 x B:7.32) T: 879" at bounding box center [744, 277] width 222 height 12
type input "[MEDICAL_DATA]"
type input "552"
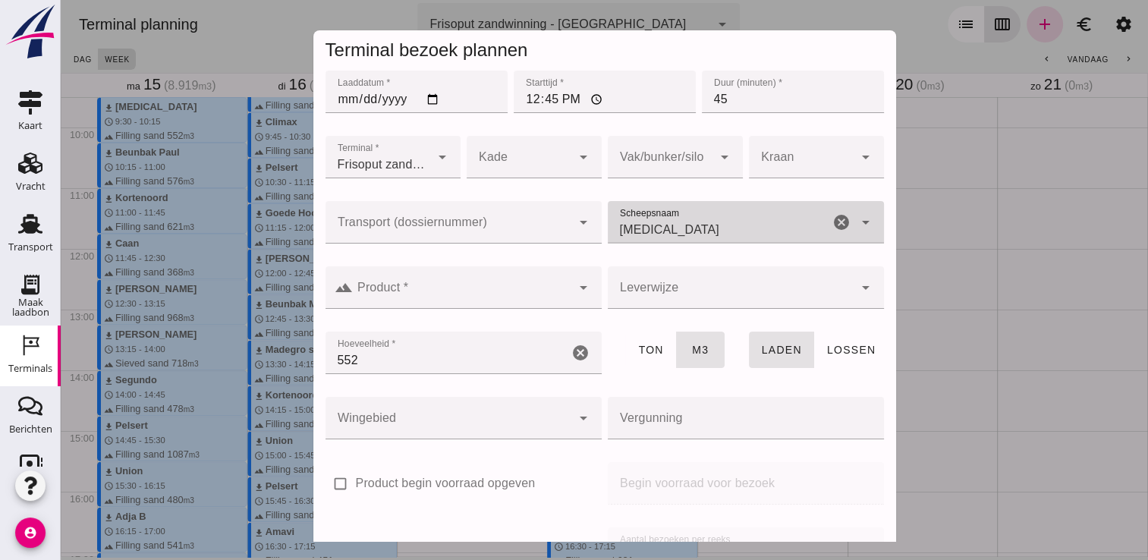
type input "[MEDICAL_DATA]"
click at [511, 266] on div at bounding box center [462, 287] width 219 height 43
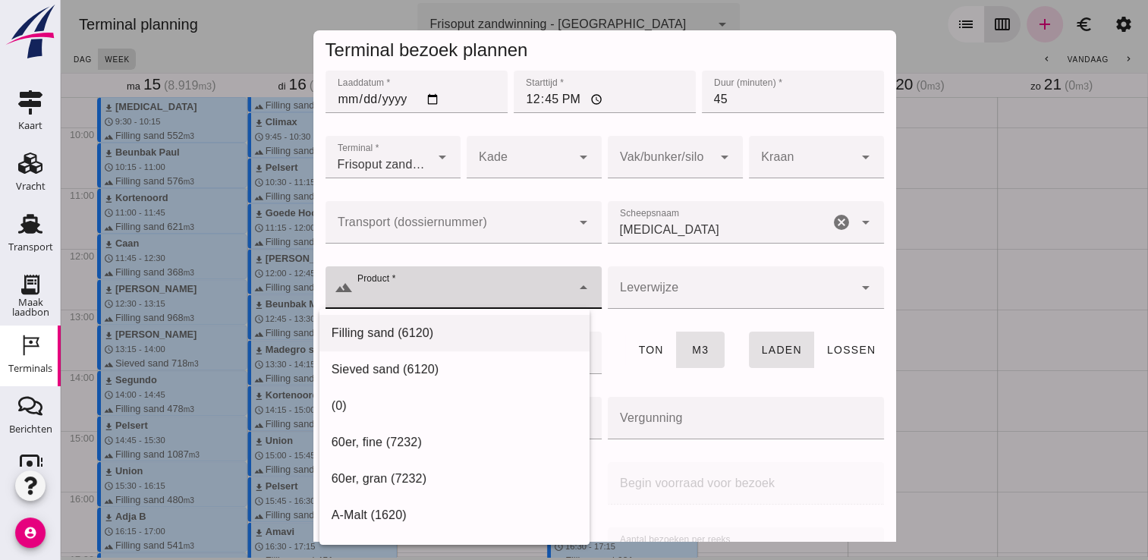
click at [458, 320] on div "Filling sand (6120)" at bounding box center [455, 333] width 270 height 36
type input "Filling sand (6120)"
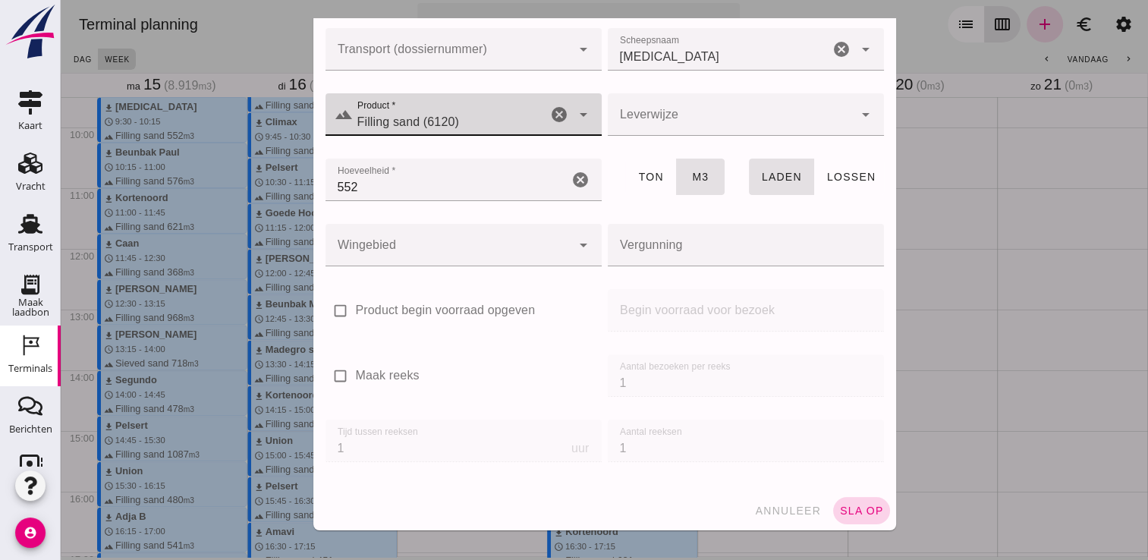
click at [856, 505] on span "sla op" at bounding box center [861, 511] width 45 height 12
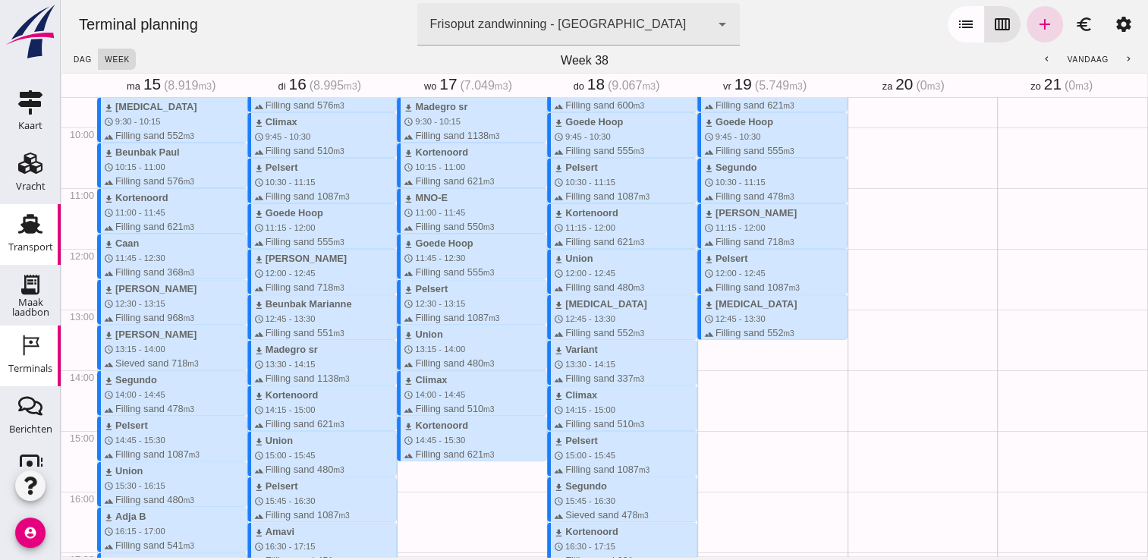
click at [45, 232] on link "Transport Transport" at bounding box center [30, 234] width 61 height 61
